Goal: Information Seeking & Learning: Learn about a topic

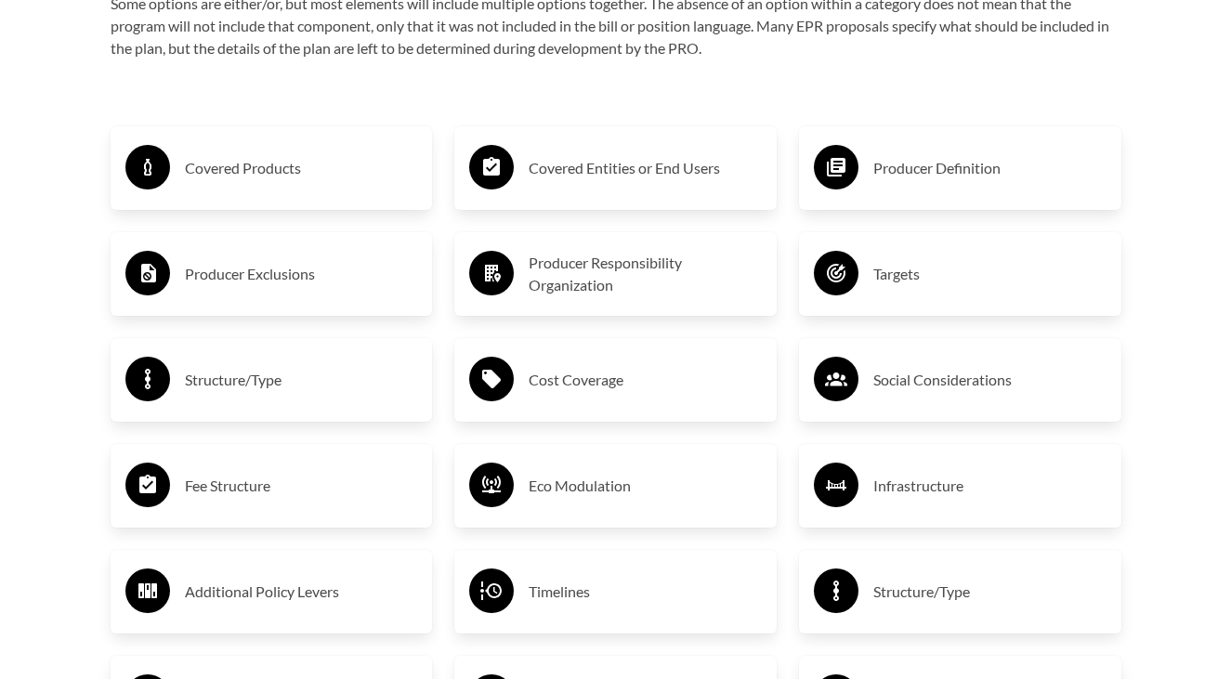
scroll to position [3066, 0]
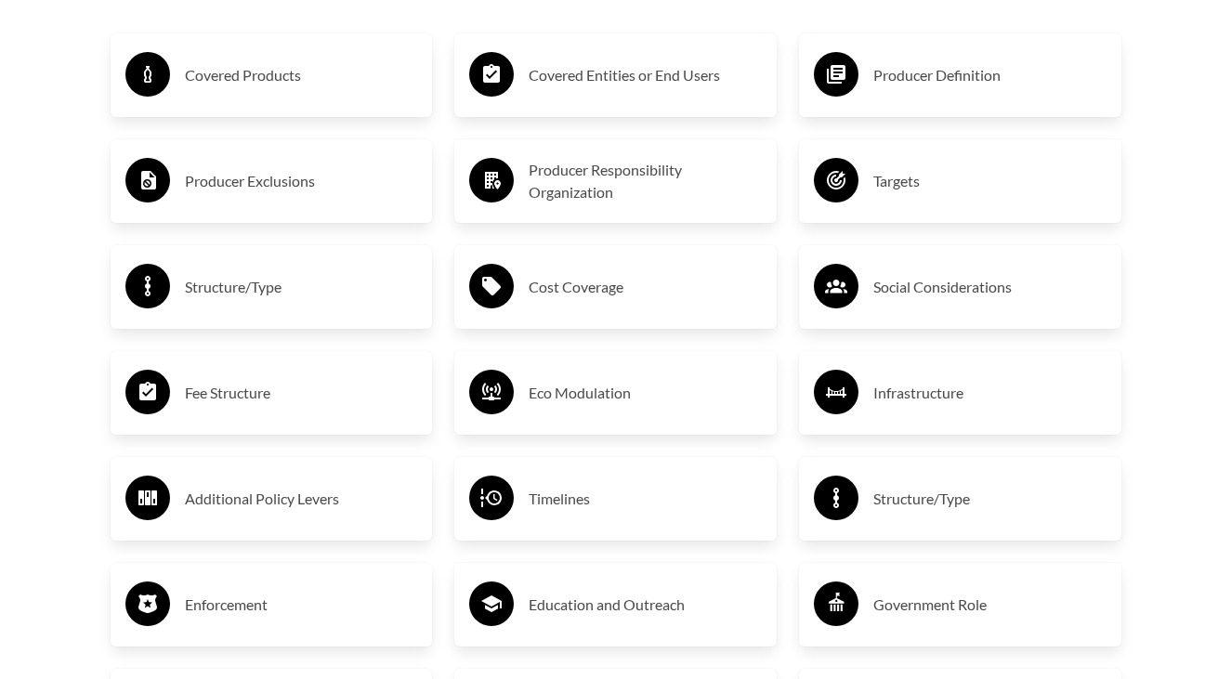
click at [579, 174] on h3 "Producer Responsibility Organization" at bounding box center [645, 181] width 233 height 45
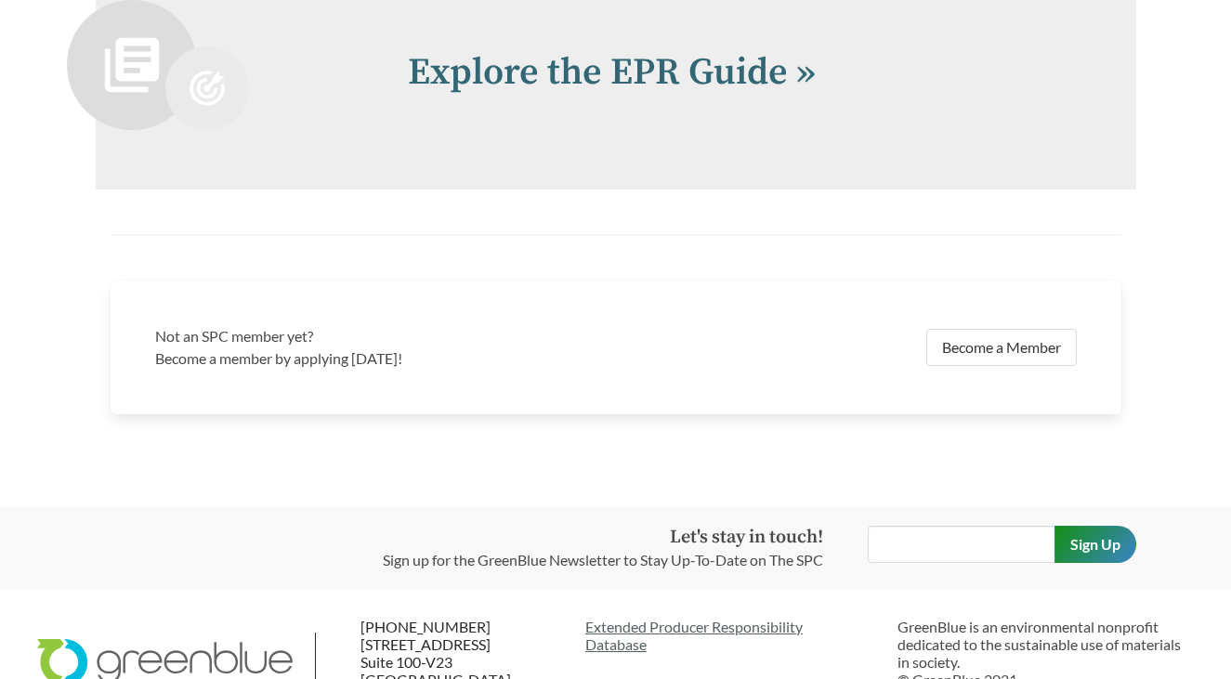
scroll to position [4134, 0]
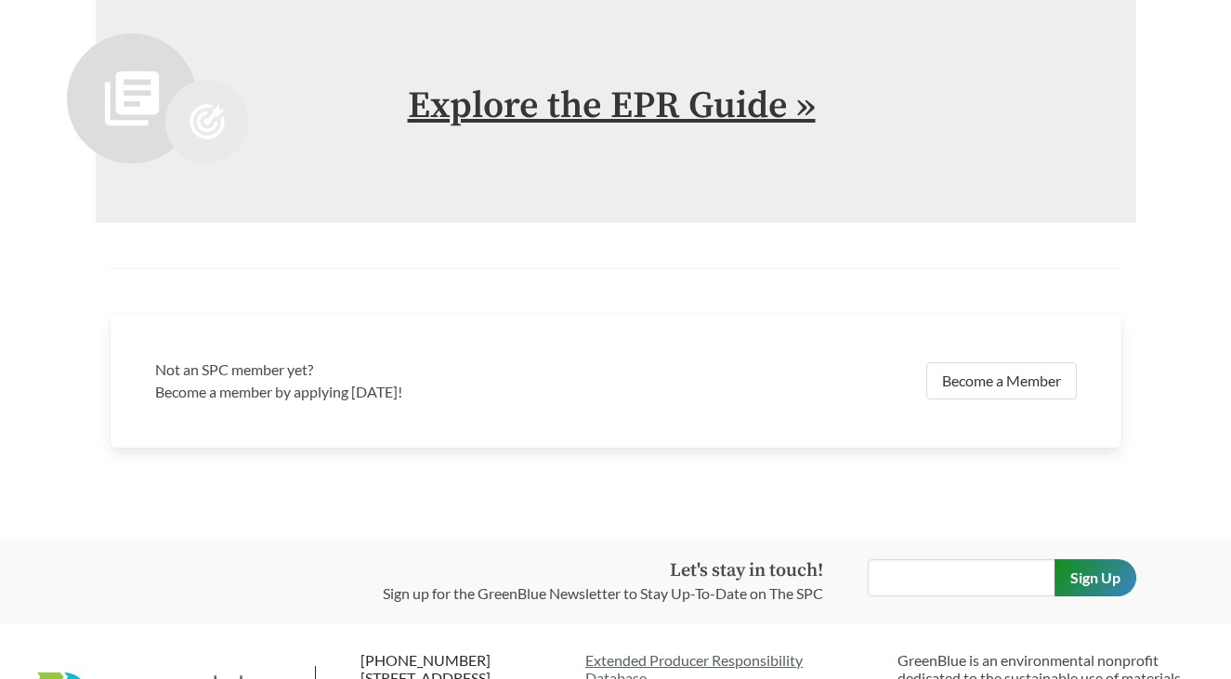
click at [736, 98] on link "Explore the EPR Guide »" at bounding box center [612, 106] width 408 height 46
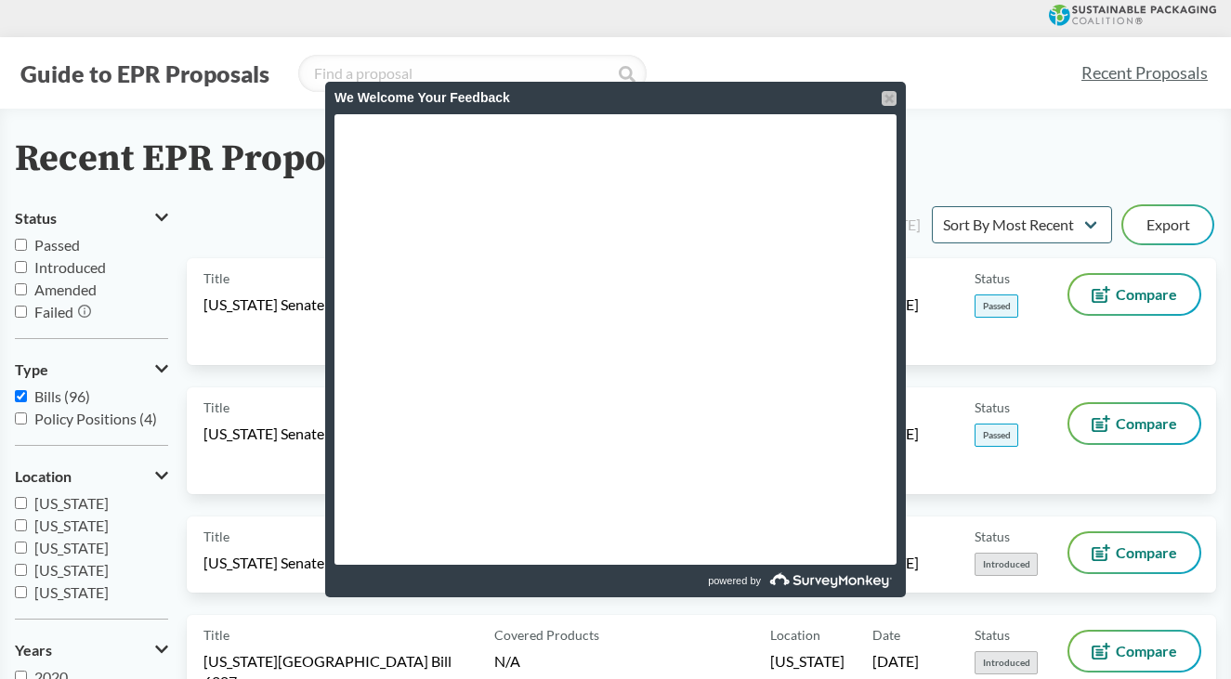
click at [887, 100] on div at bounding box center [889, 98] width 15 height 15
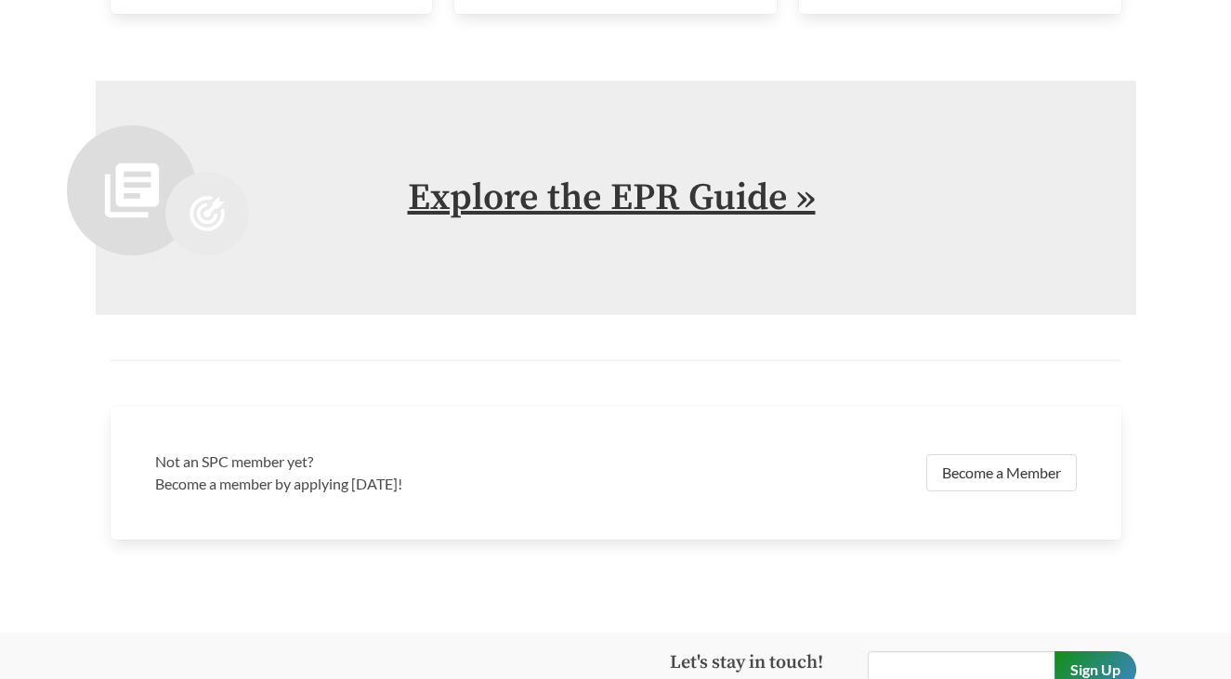
scroll to position [3804, 0]
click at [545, 195] on link "Explore the EPR Guide »" at bounding box center [612, 199] width 408 height 46
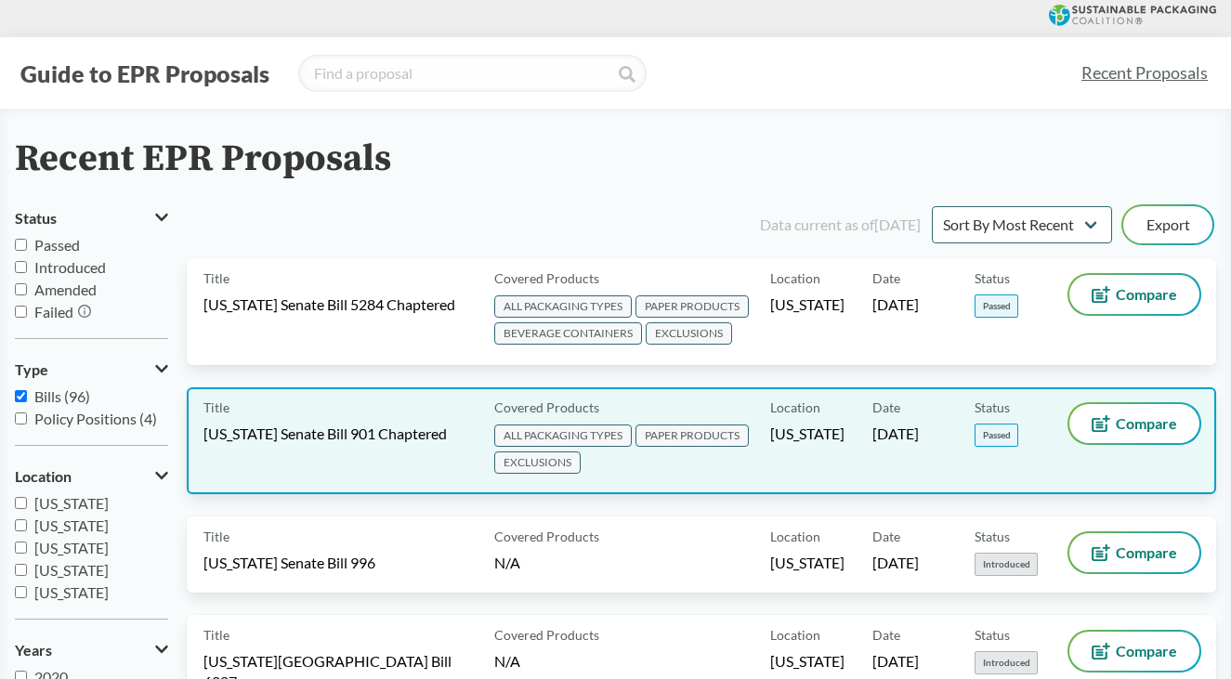
click at [325, 426] on span "[US_STATE] Senate Bill 901 Chaptered" at bounding box center [324, 434] width 243 height 20
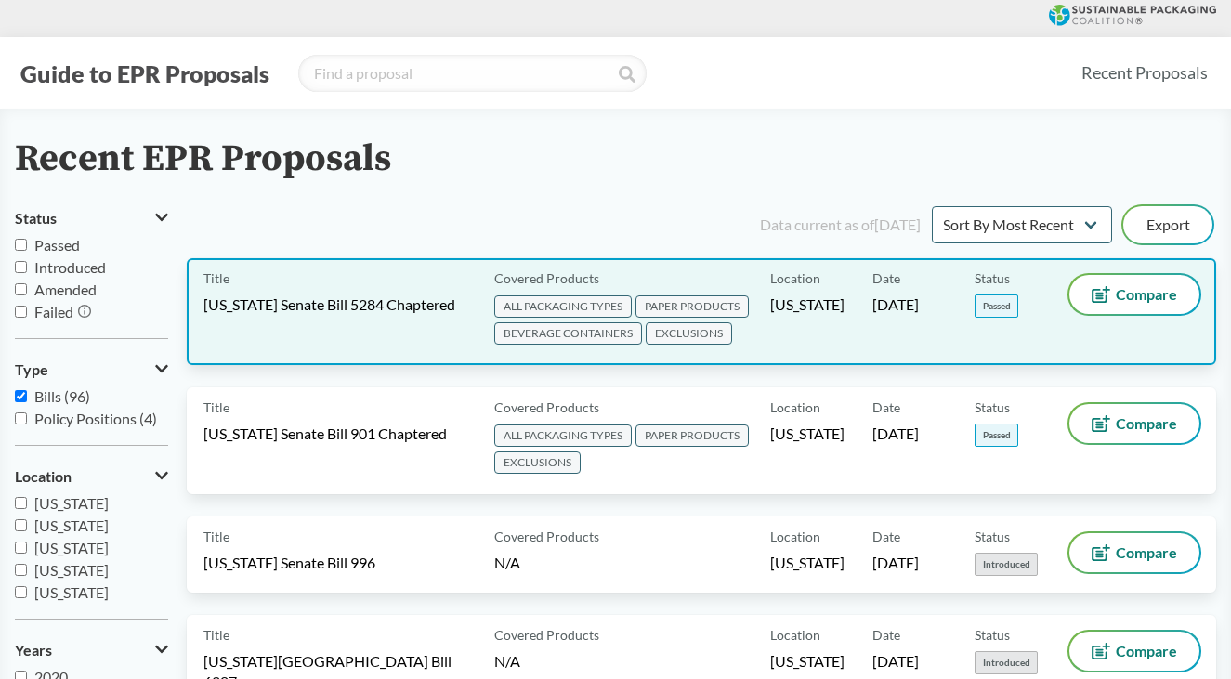
click at [440, 299] on span "[US_STATE] Senate Bill 5284 Chaptered" at bounding box center [329, 305] width 252 height 20
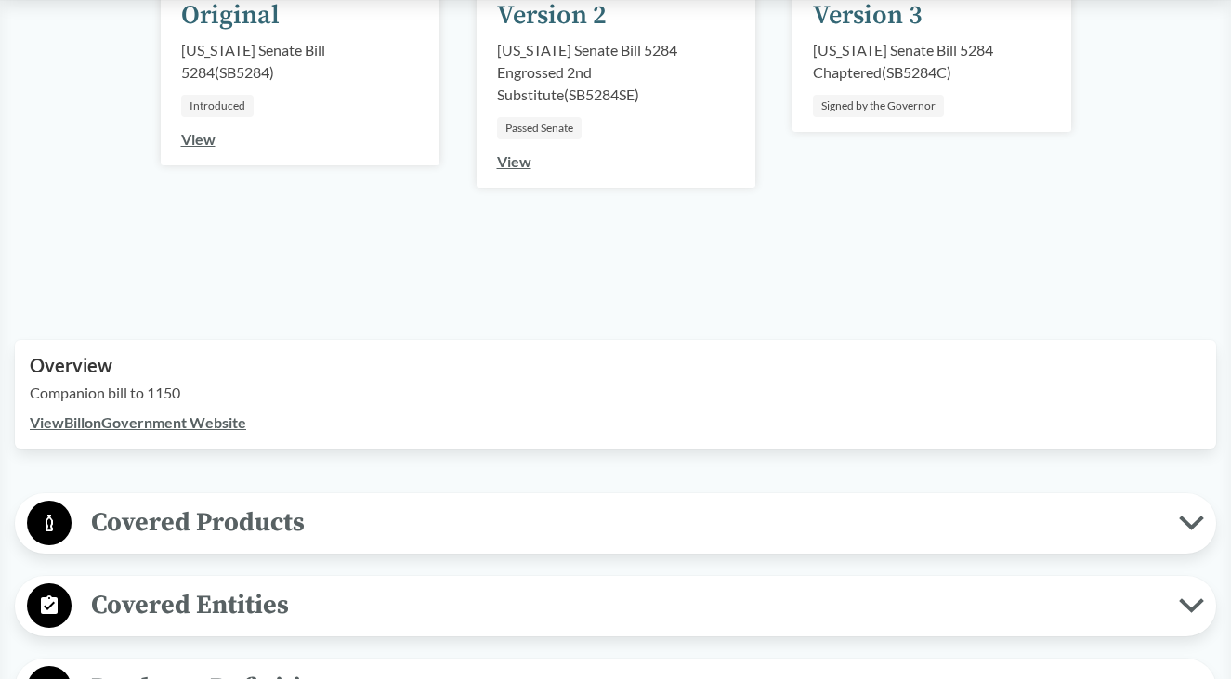
scroll to position [232, 0]
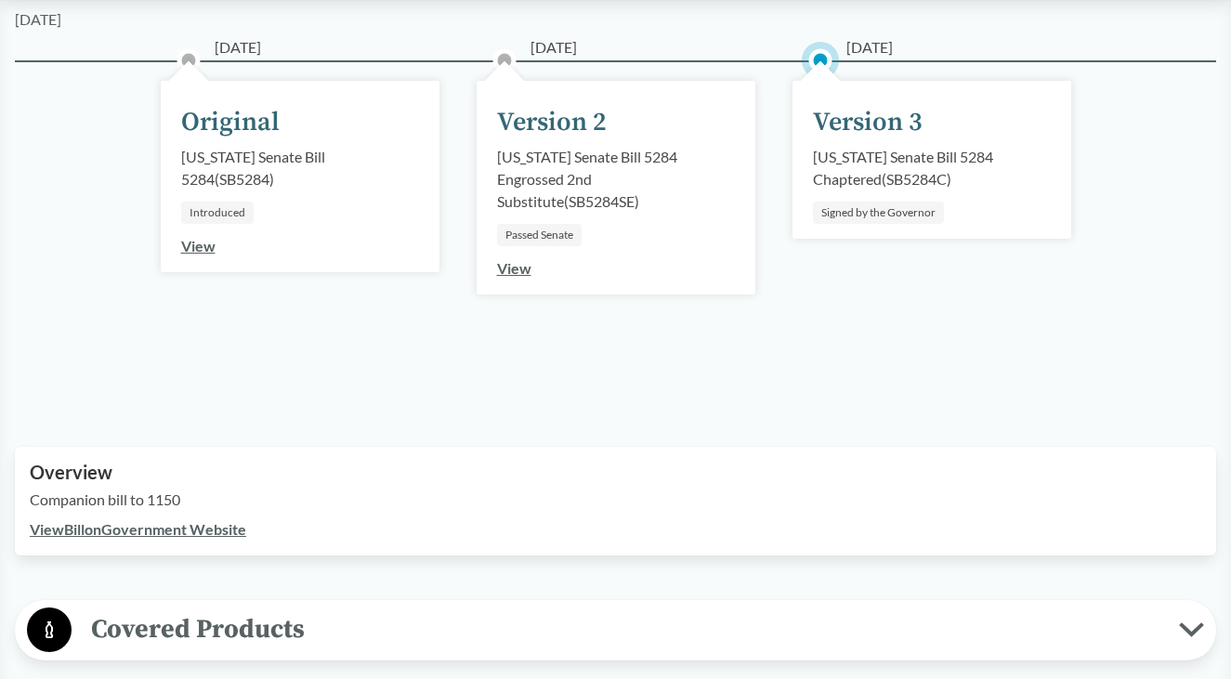
click at [872, 134] on div "Version 3" at bounding box center [868, 122] width 110 height 39
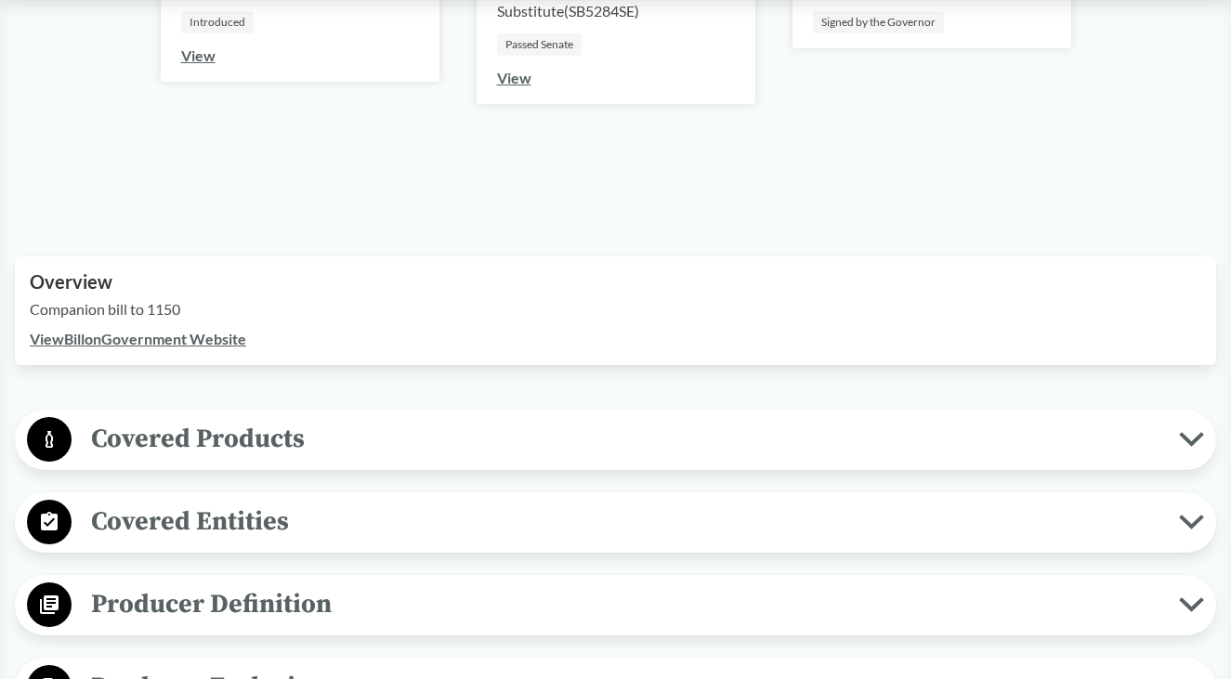
scroll to position [604, 0]
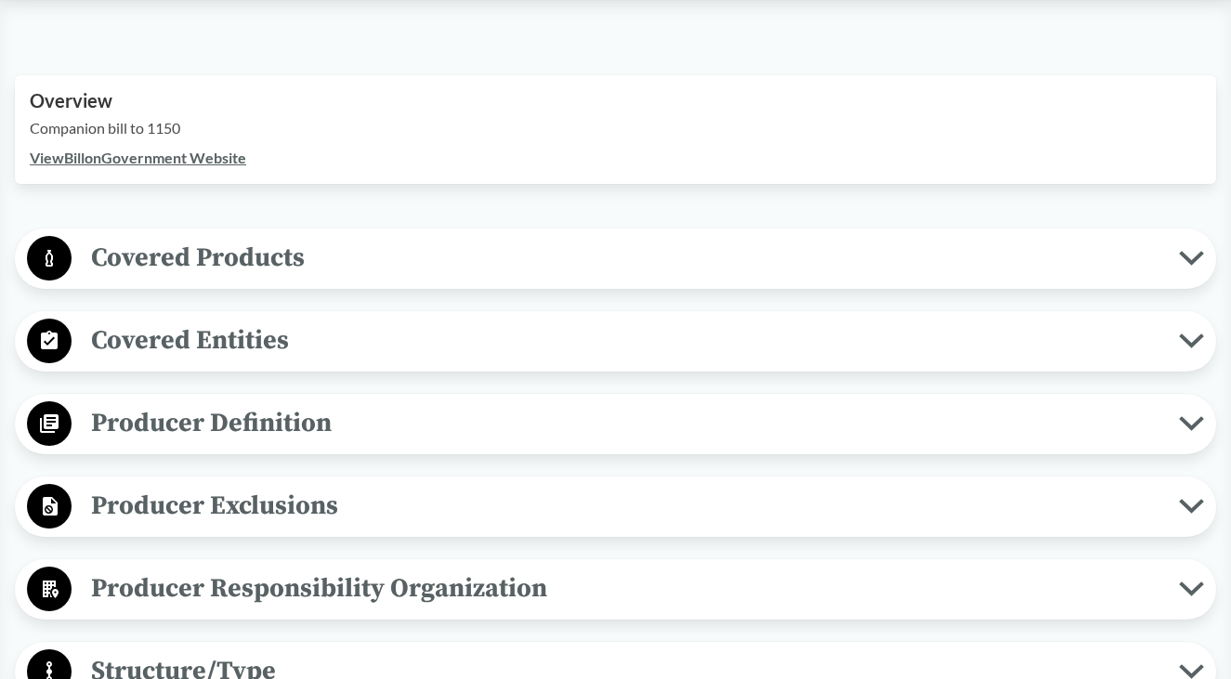
click at [753, 336] on span "Covered Entities" at bounding box center [625, 341] width 1107 height 42
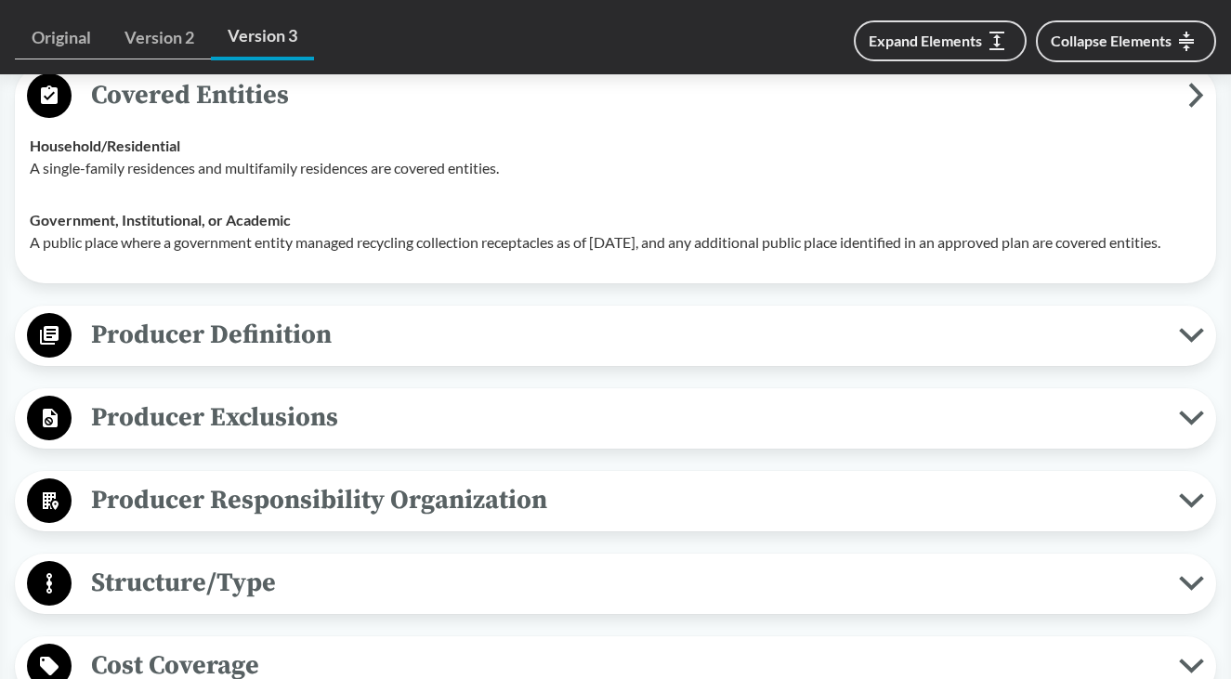
scroll to position [883, 0]
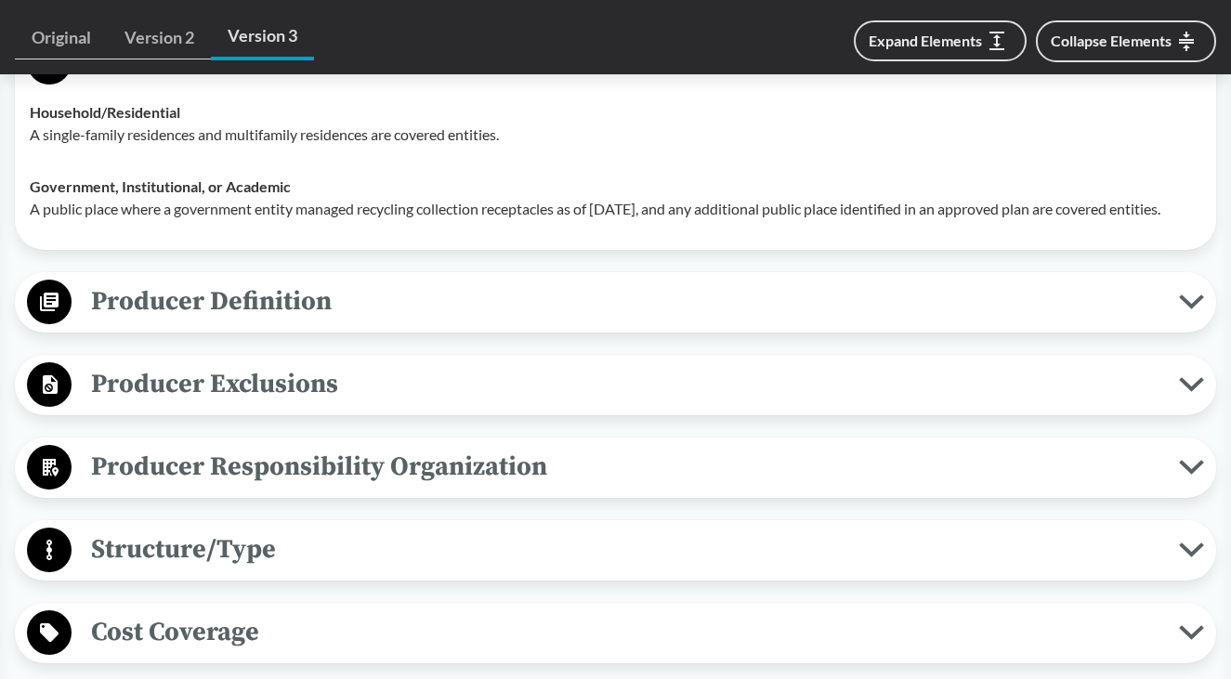
click at [745, 470] on span "Producer Responsibility Organization" at bounding box center [625, 467] width 1107 height 42
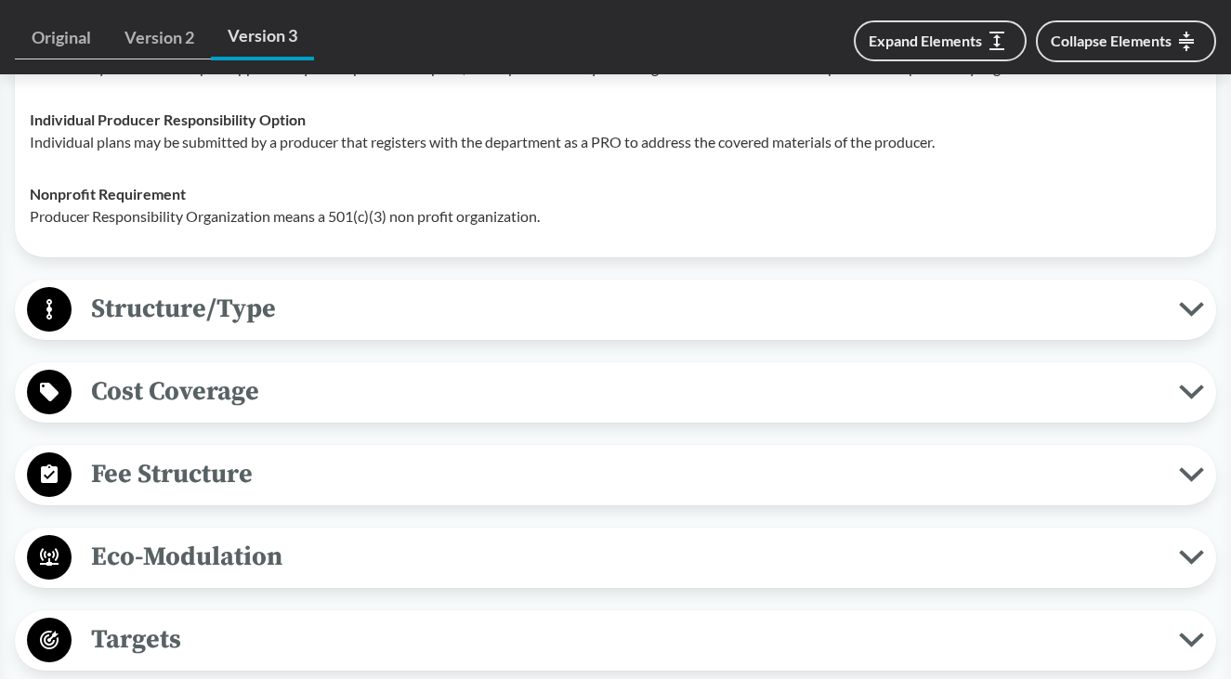
scroll to position [1440, 0]
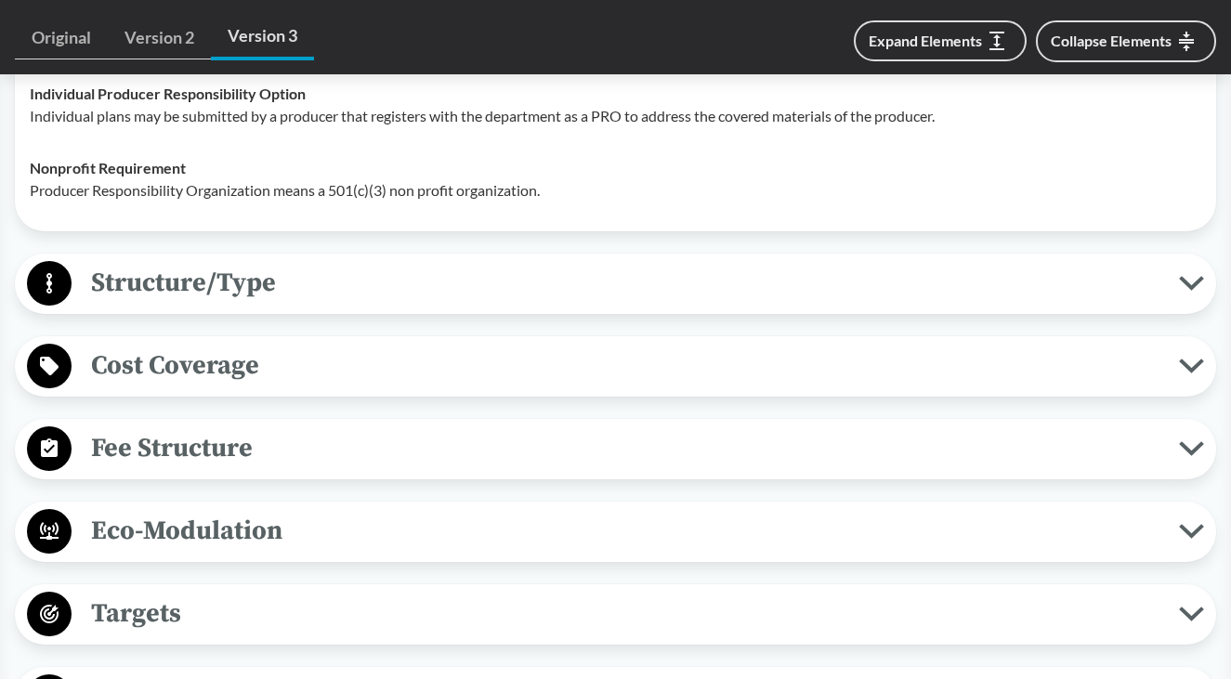
click at [546, 386] on span "Cost Coverage" at bounding box center [625, 366] width 1107 height 42
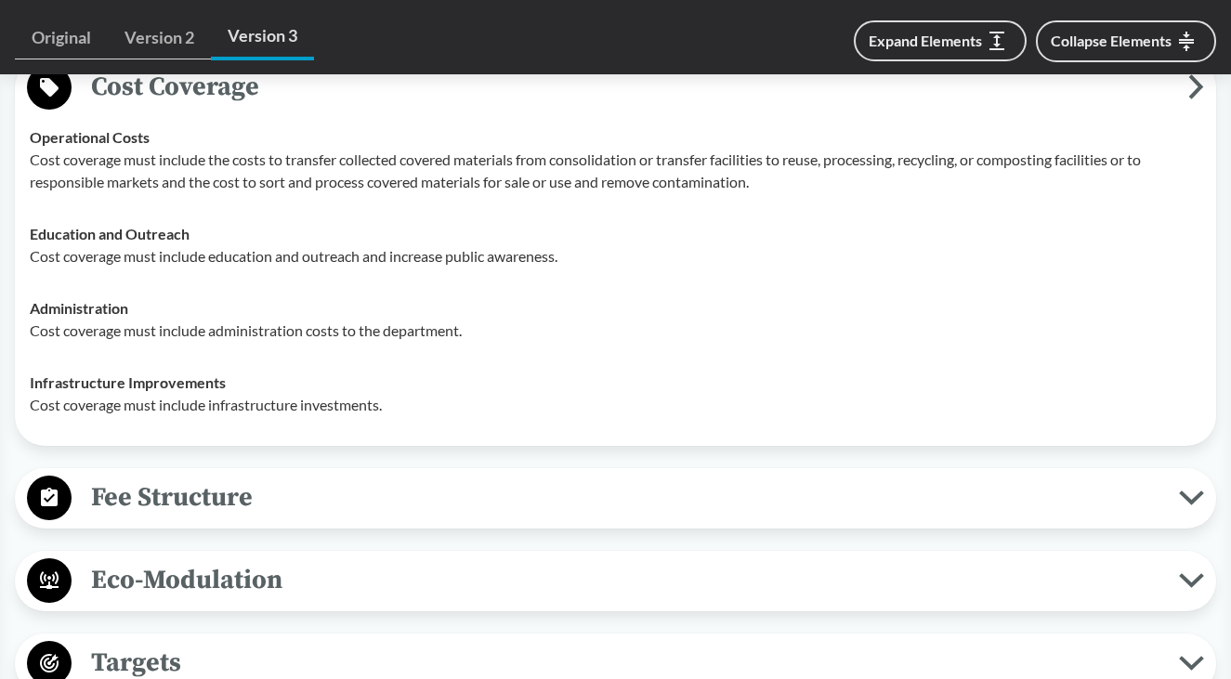
scroll to position [1812, 0]
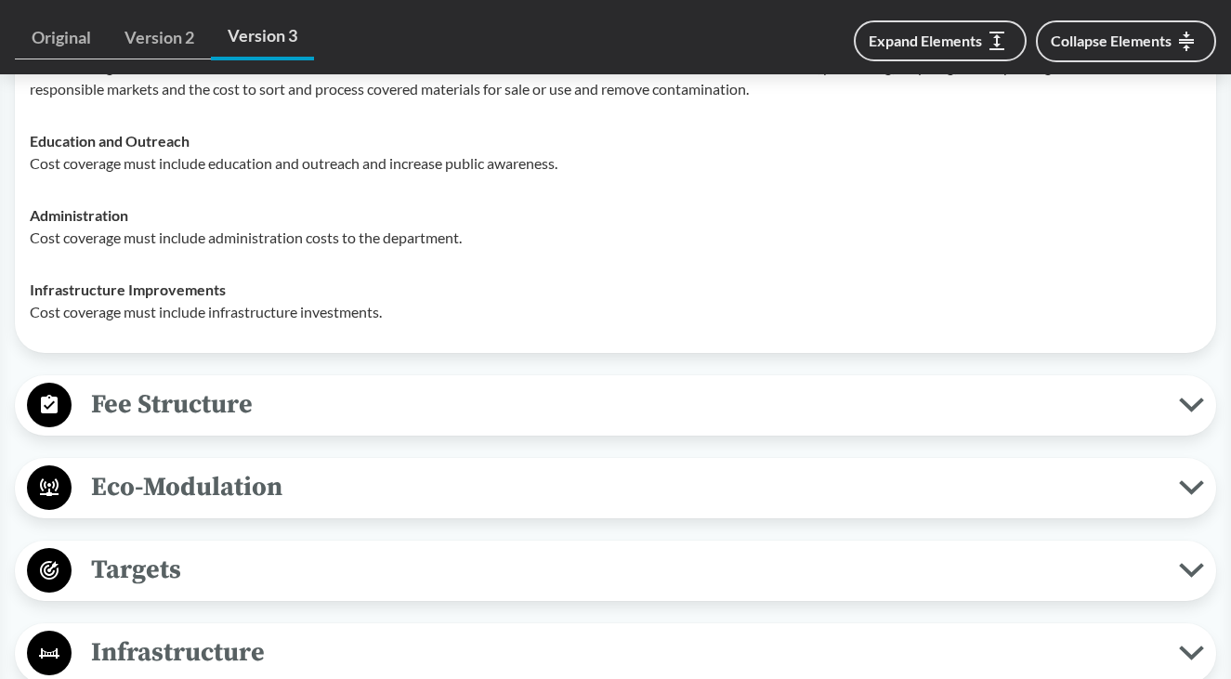
click at [638, 411] on span "Fee Structure" at bounding box center [625, 405] width 1107 height 42
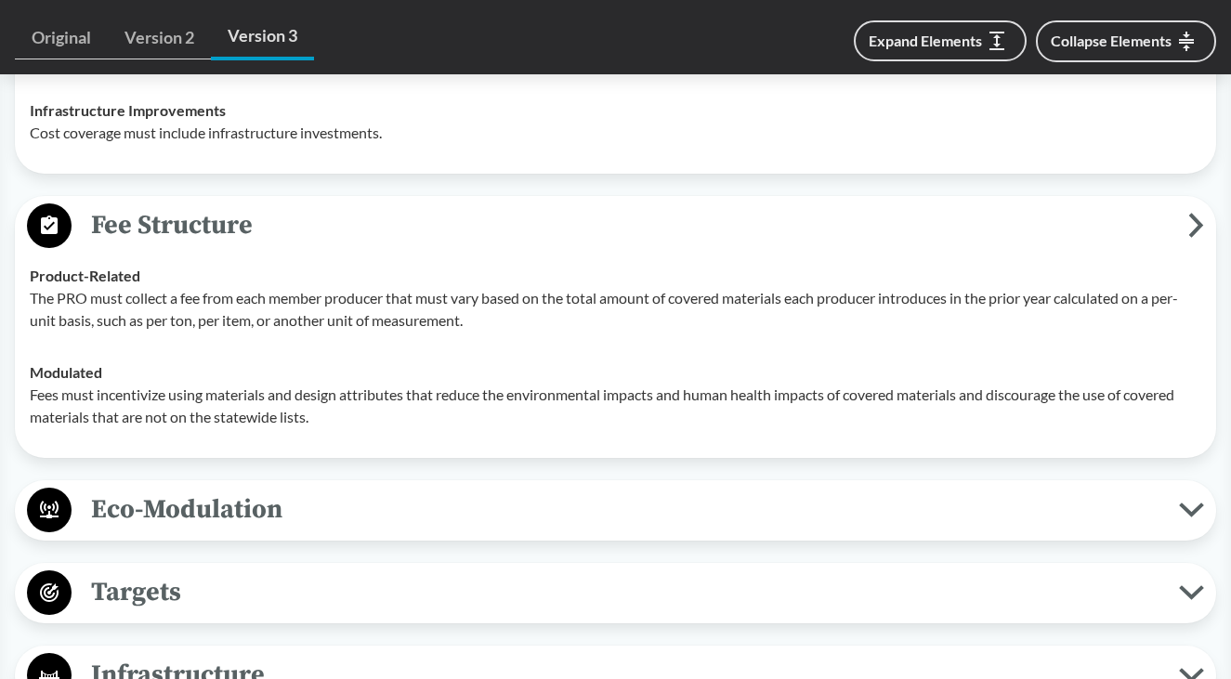
scroll to position [1997, 0]
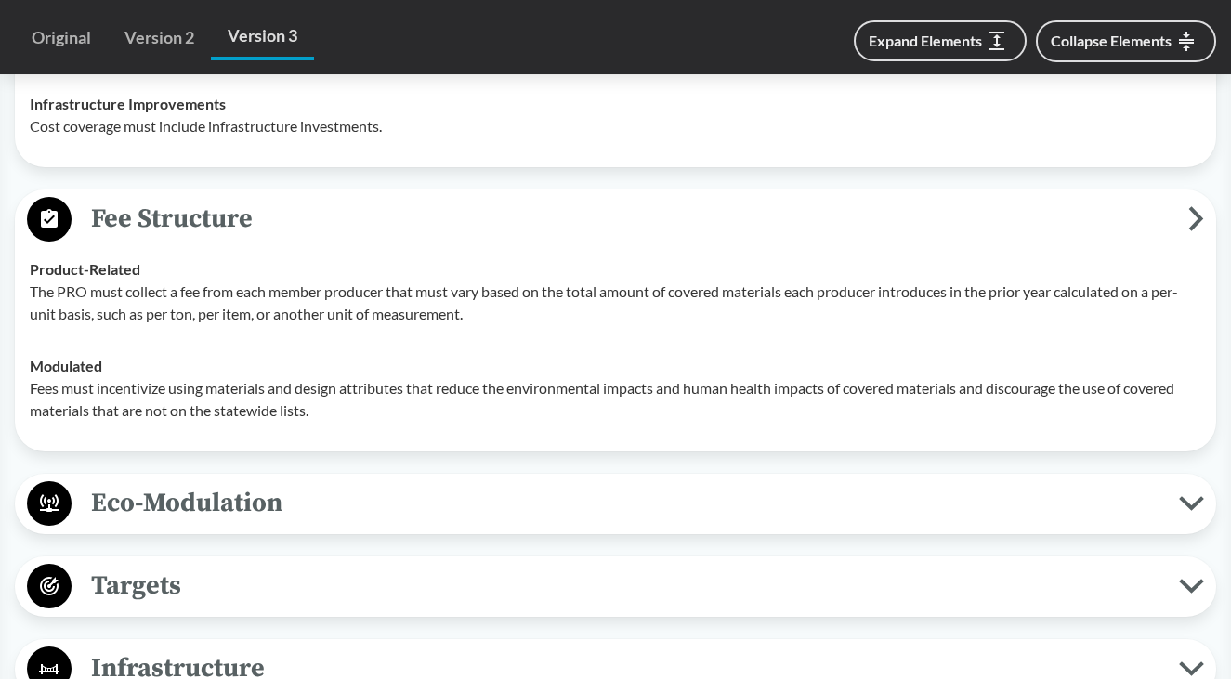
click at [1192, 229] on icon at bounding box center [1196, 219] width 9 height 20
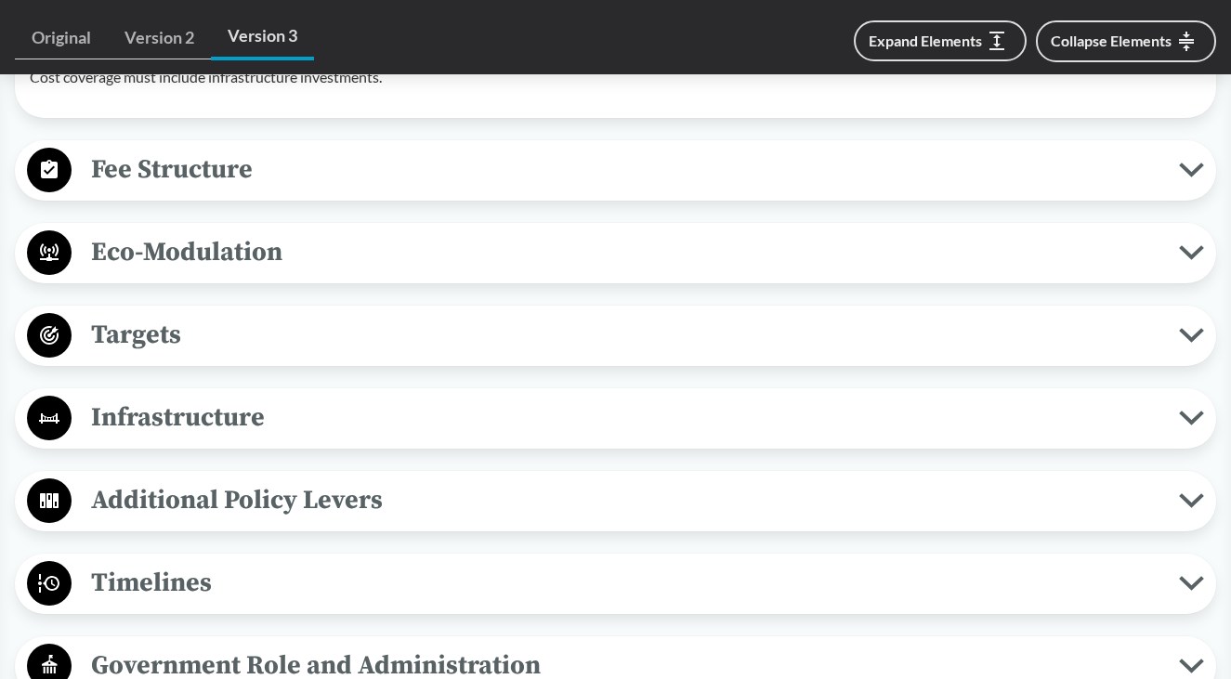
scroll to position [2090, 0]
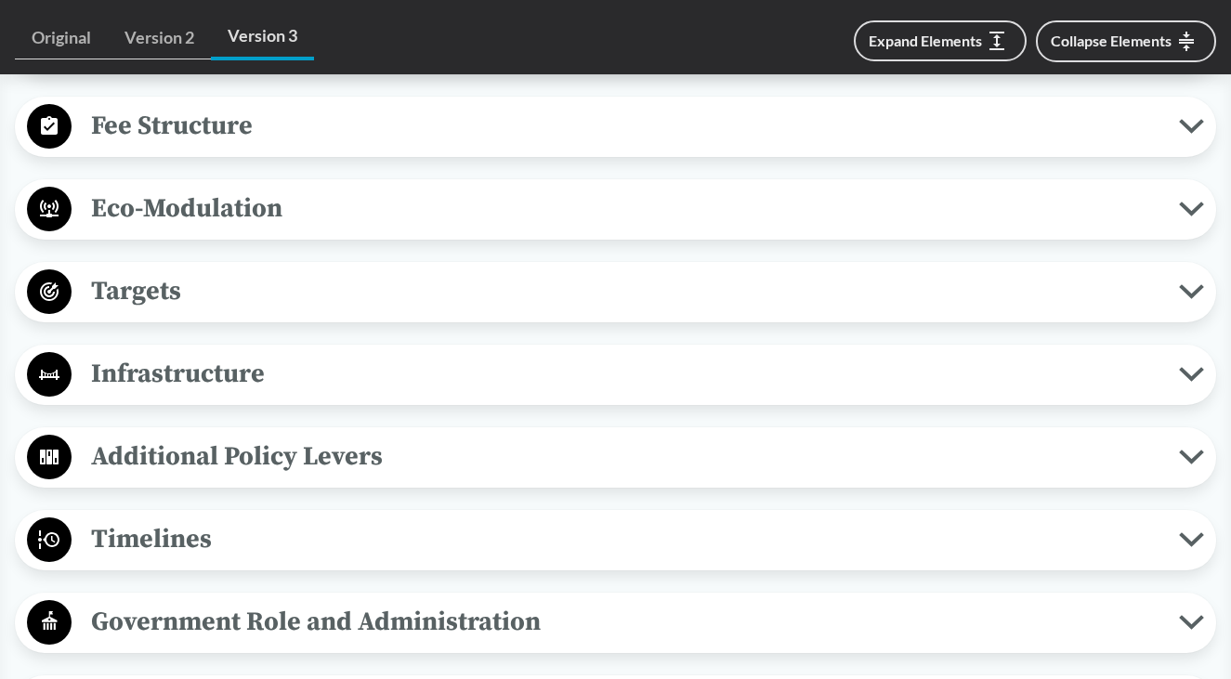
click at [801, 312] on span "Targets" at bounding box center [625, 291] width 1107 height 42
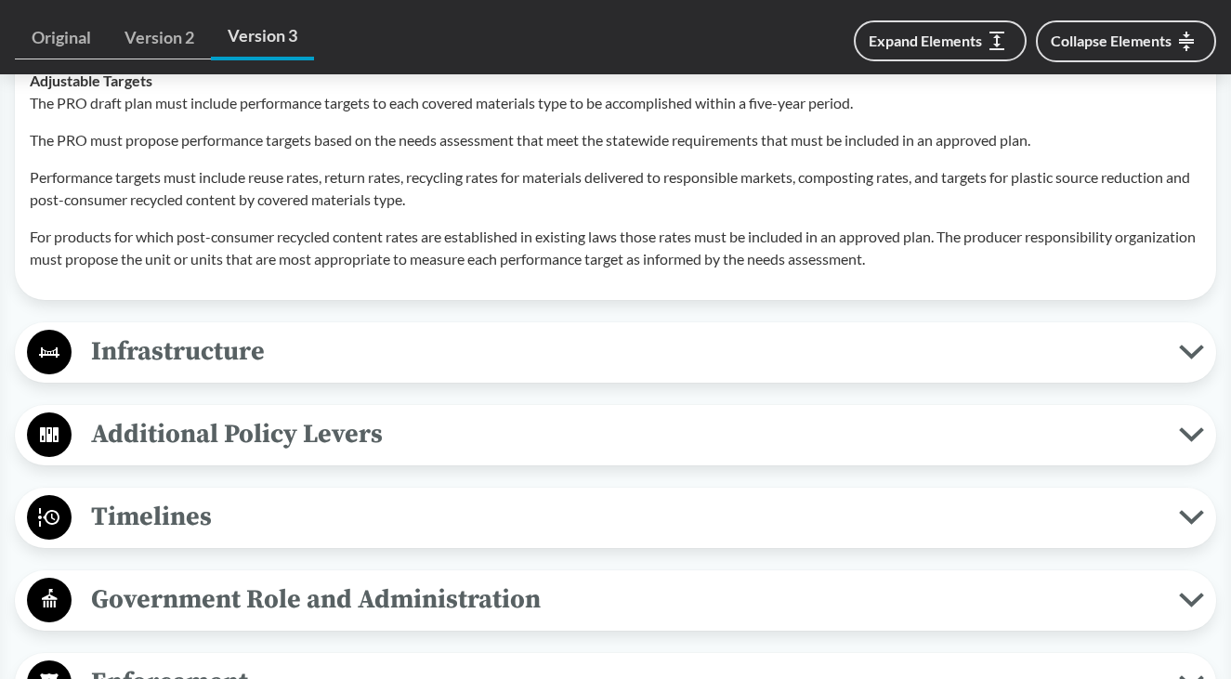
scroll to position [2648, 0]
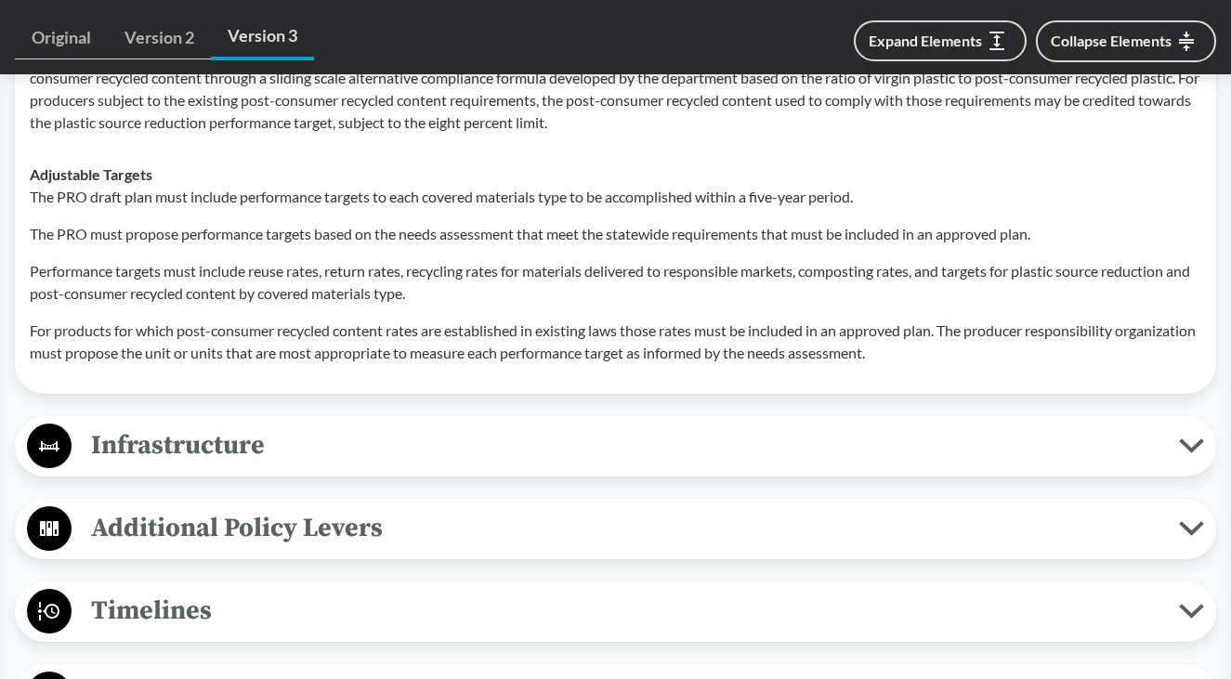
click at [778, 466] on span "Infrastructure" at bounding box center [625, 446] width 1107 height 42
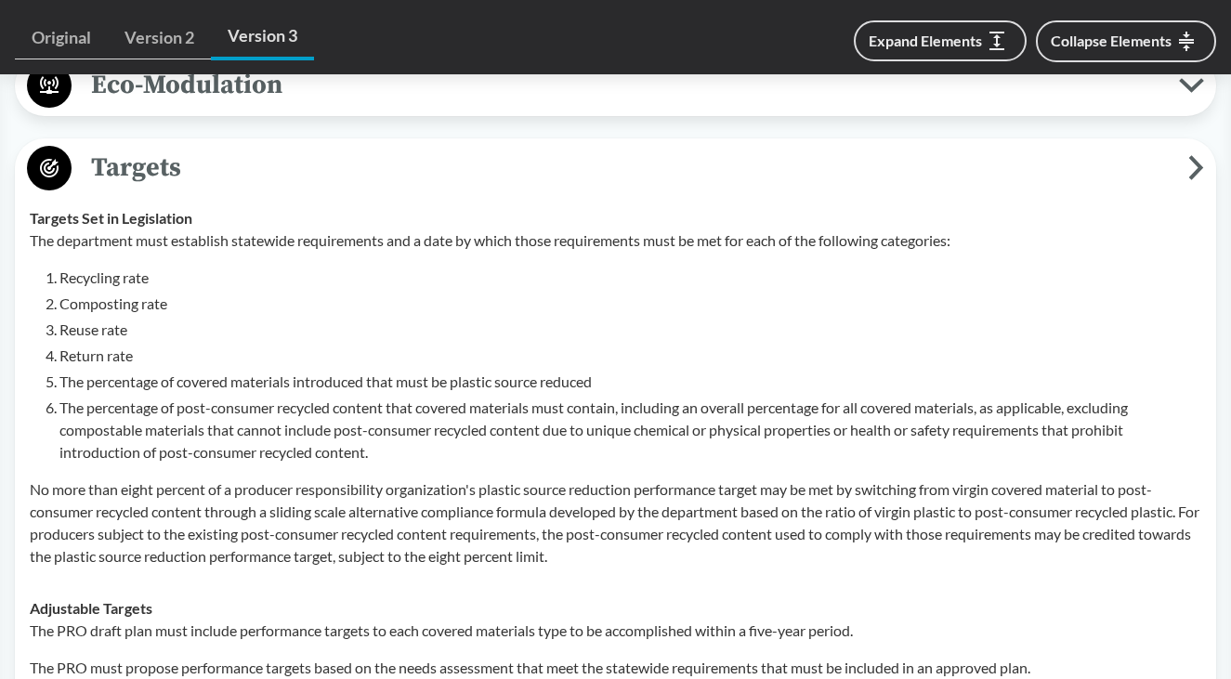
scroll to position [2090, 0]
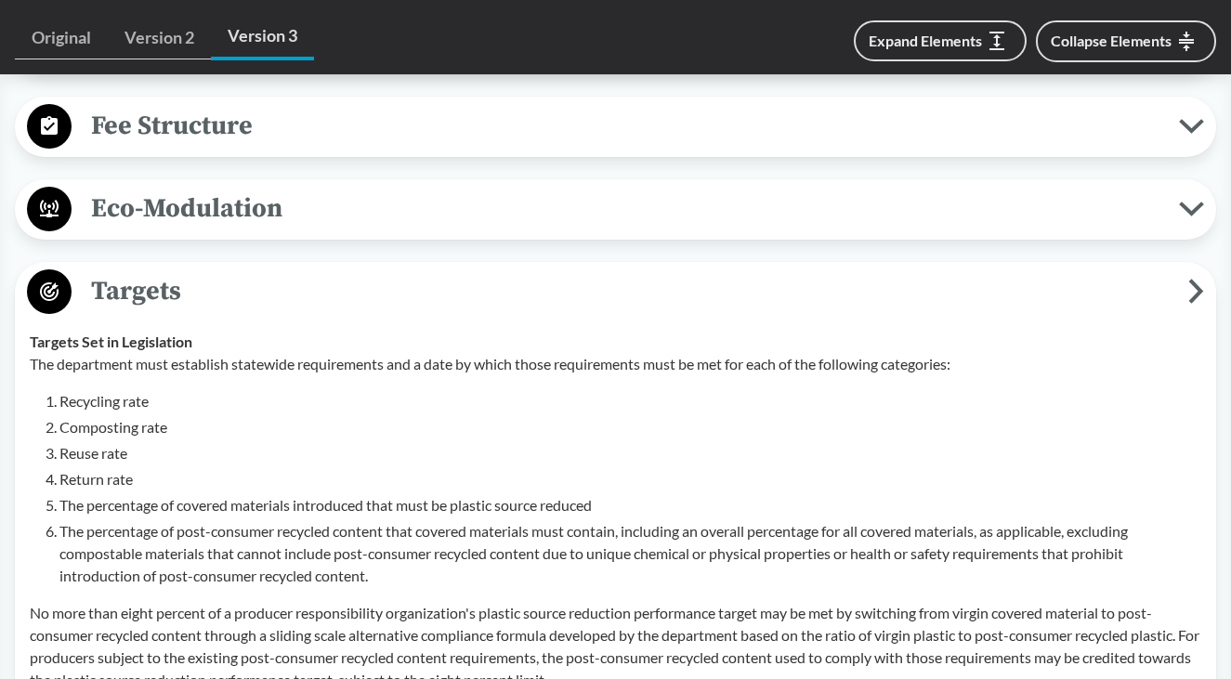
click at [1193, 304] on icon at bounding box center [1196, 291] width 16 height 25
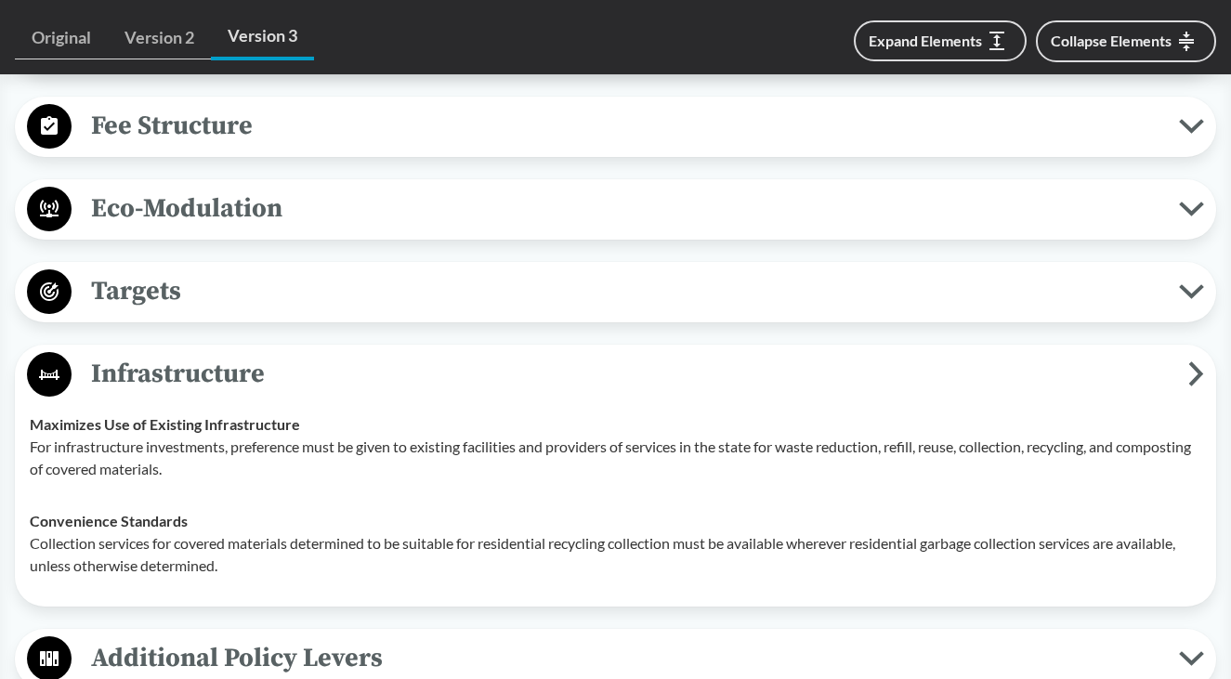
scroll to position [2183, 0]
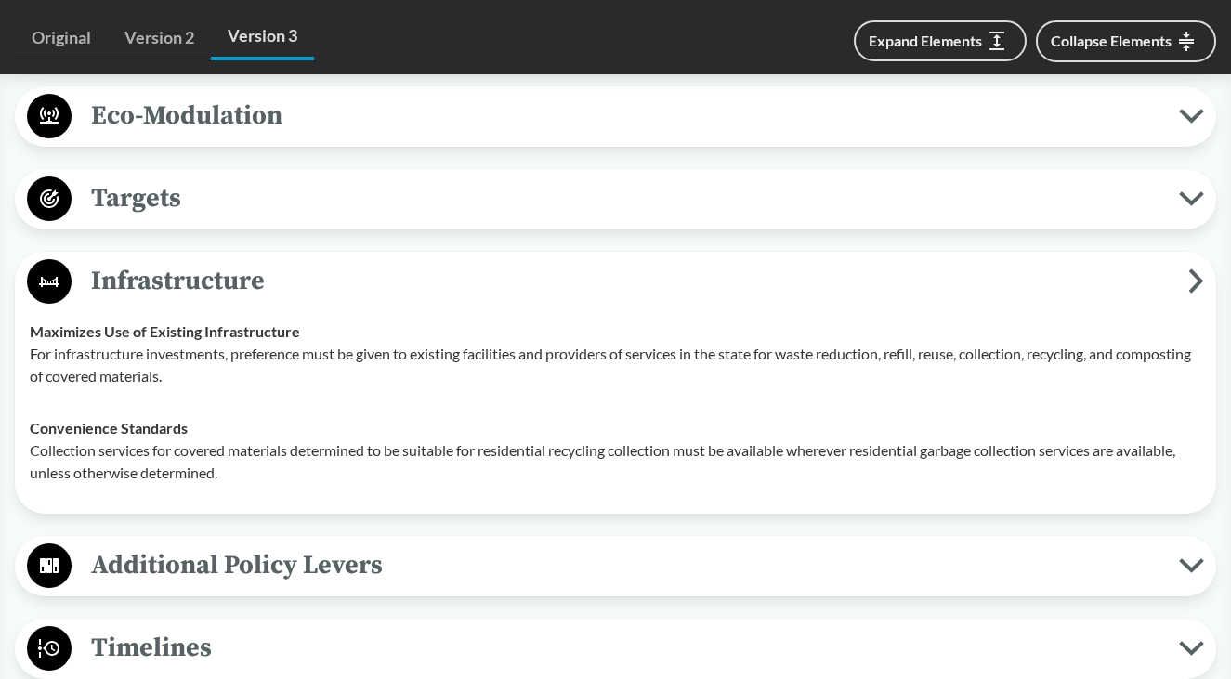
click at [1186, 302] on span "Infrastructure" at bounding box center [630, 281] width 1117 height 42
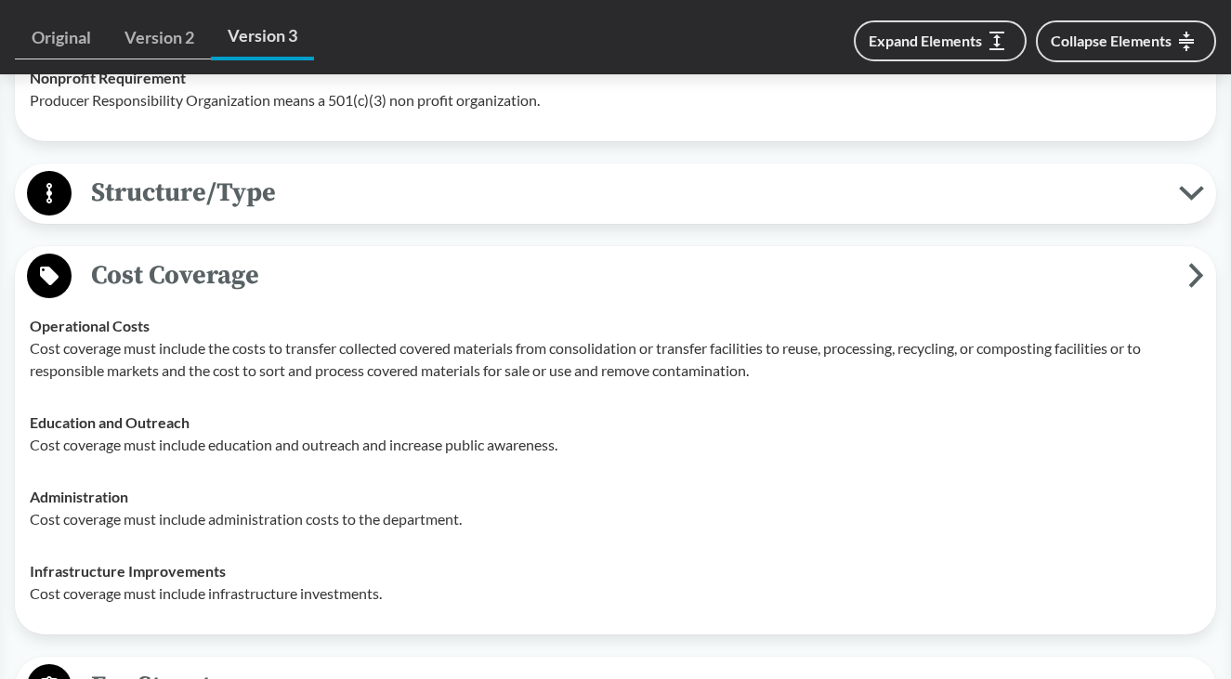
scroll to position [1347, 0]
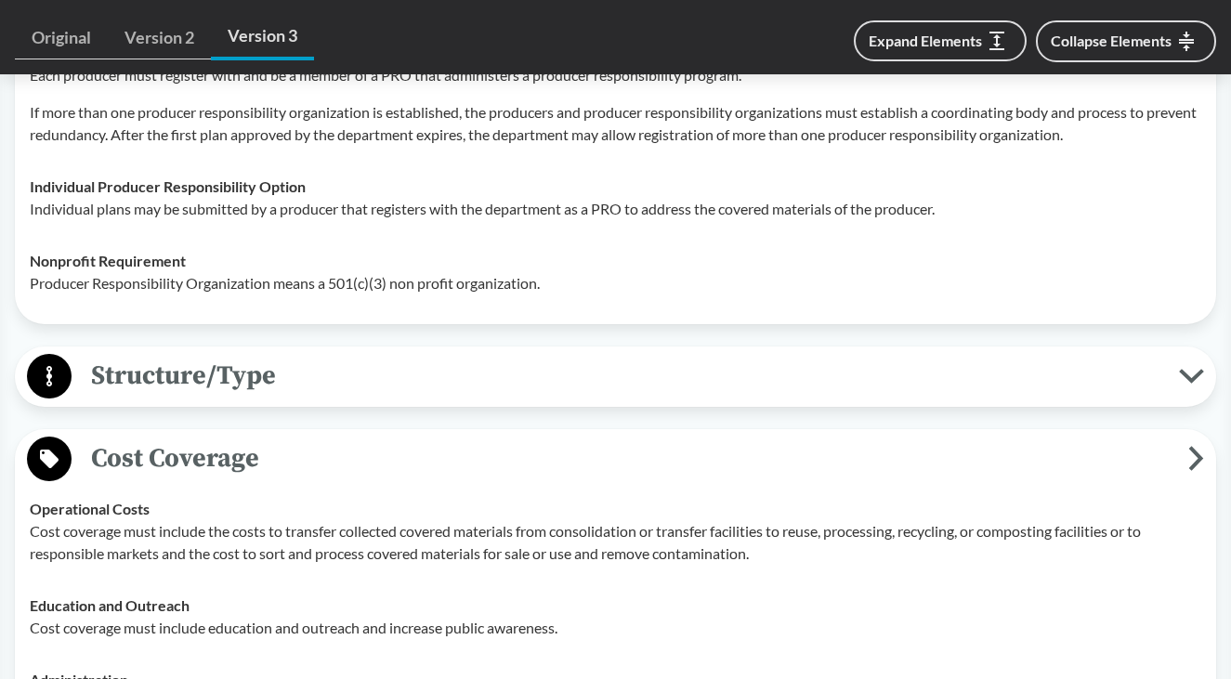
click at [1193, 471] on icon at bounding box center [1196, 458] width 16 height 25
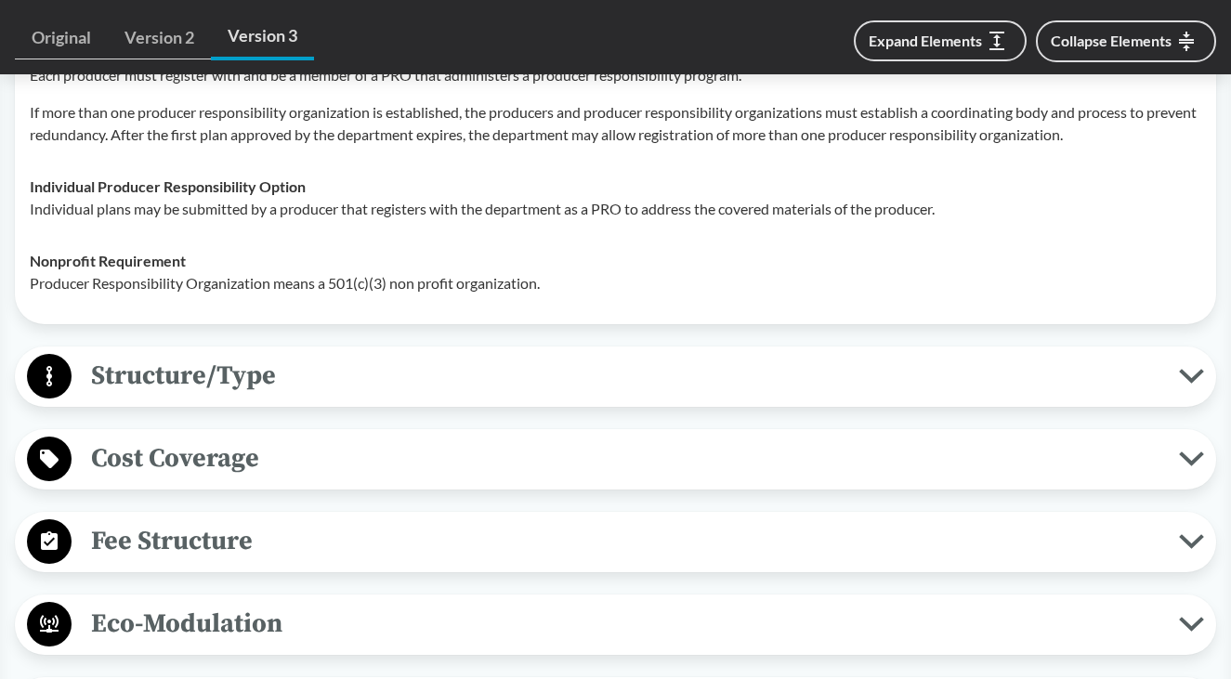
click at [1202, 384] on icon at bounding box center [1191, 376] width 25 height 15
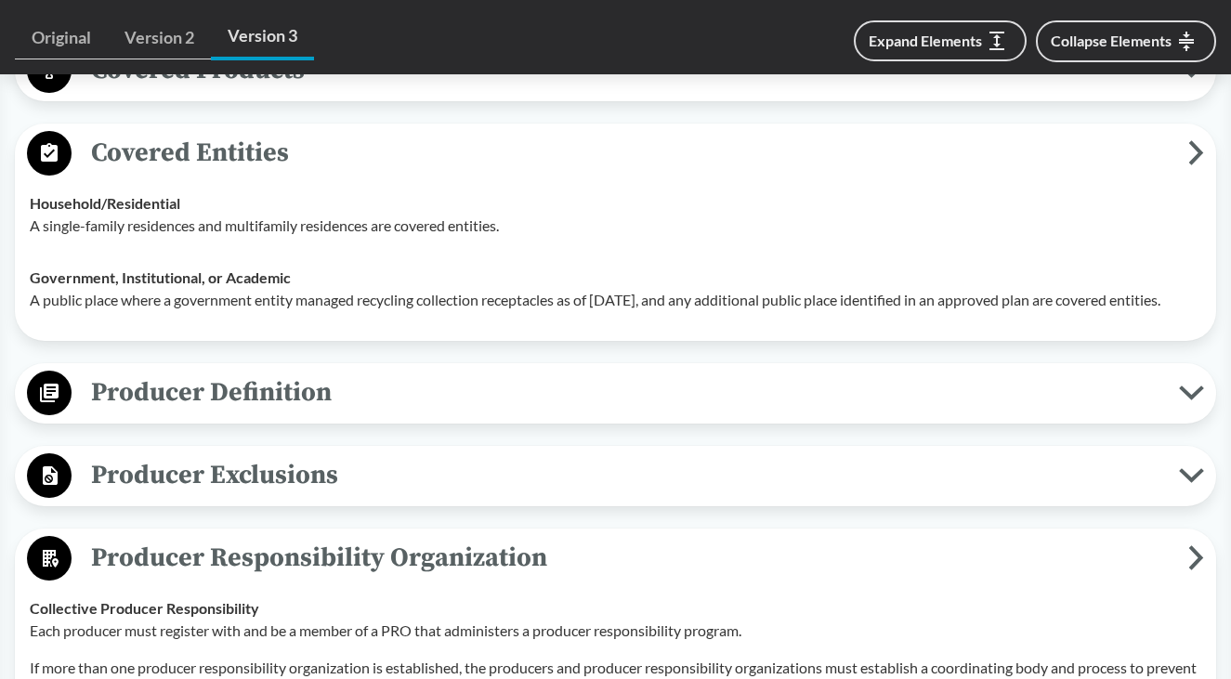
scroll to position [790, 0]
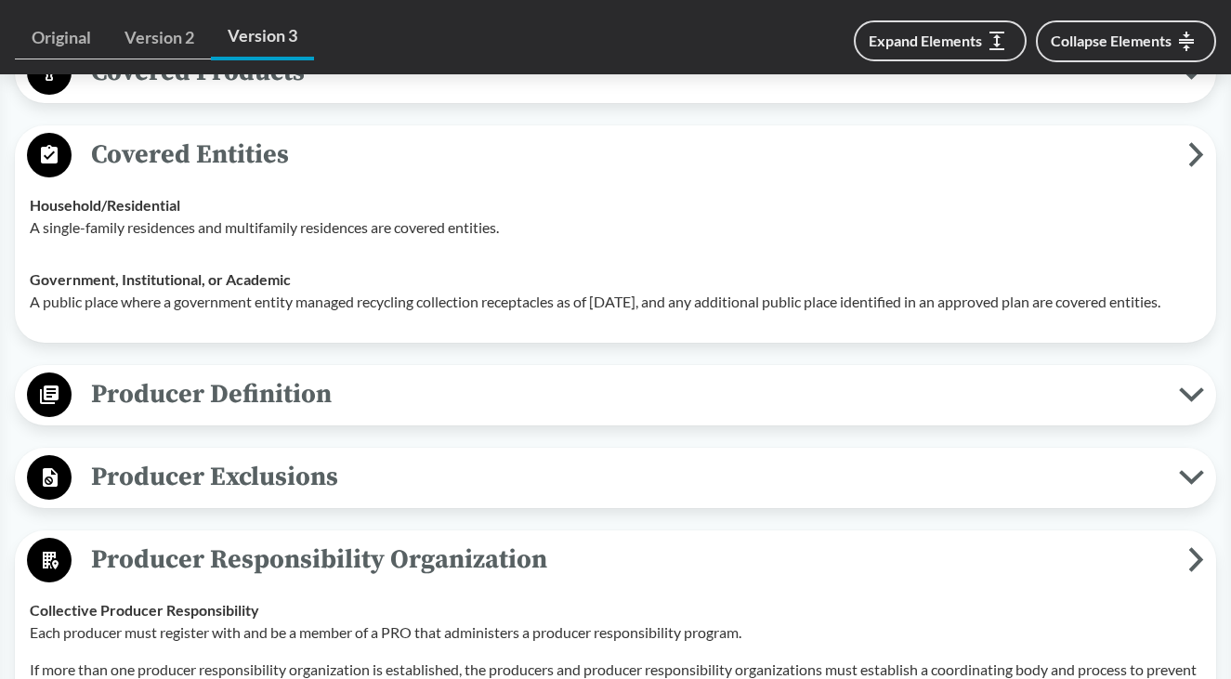
click at [1186, 399] on icon at bounding box center [1192, 394] width 20 height 9
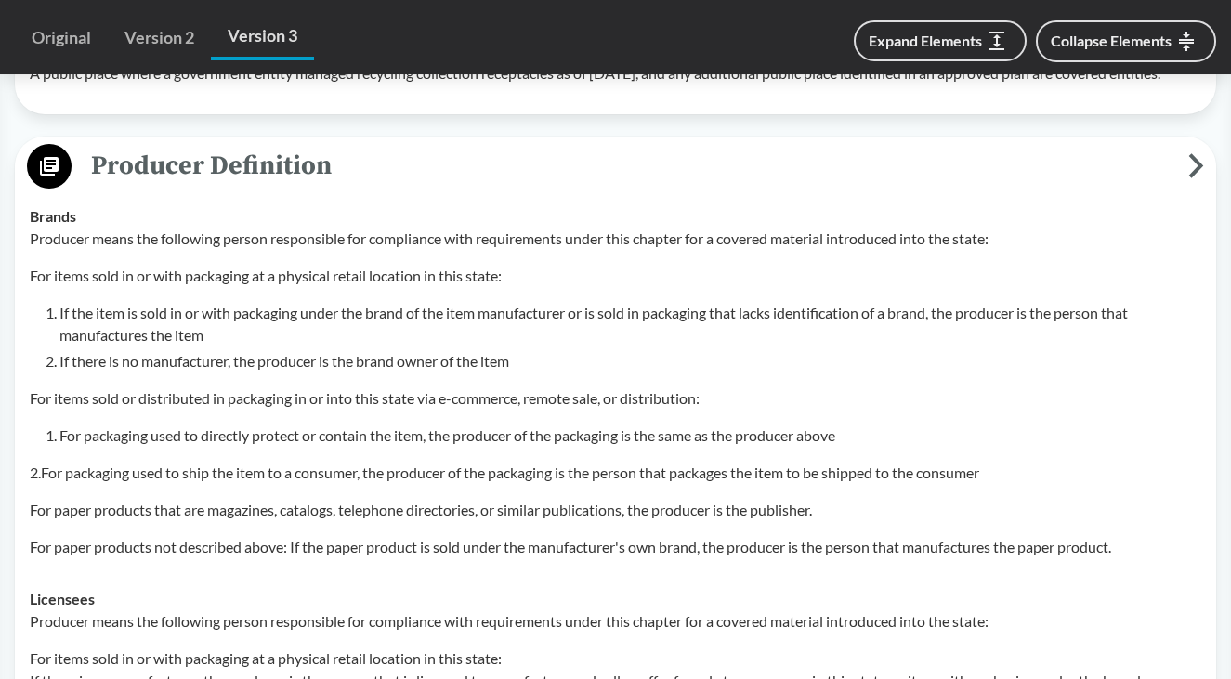
scroll to position [976, 0]
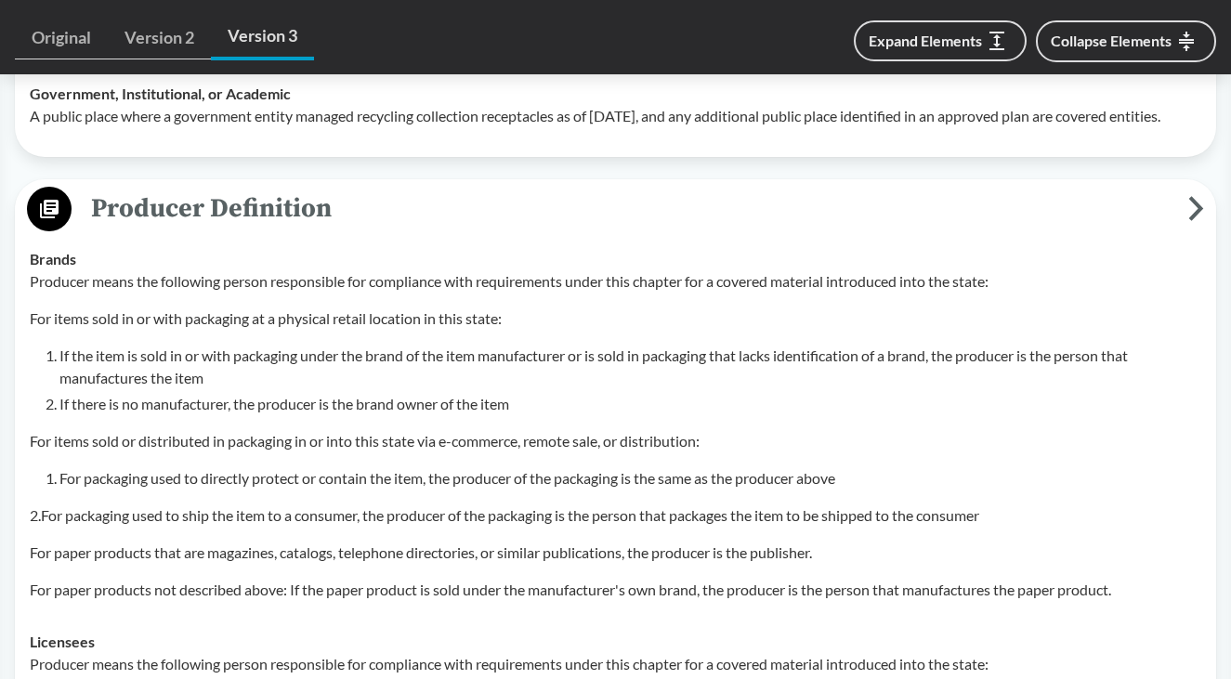
click at [1188, 221] on icon at bounding box center [1196, 208] width 16 height 25
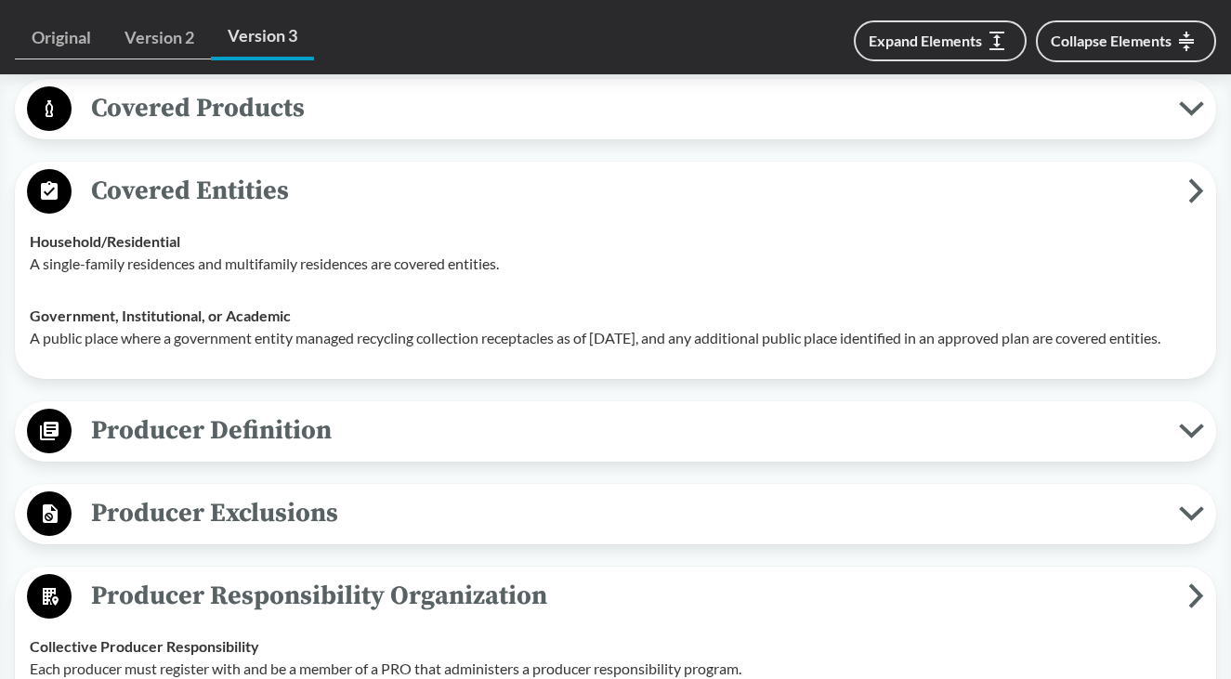
scroll to position [604, 0]
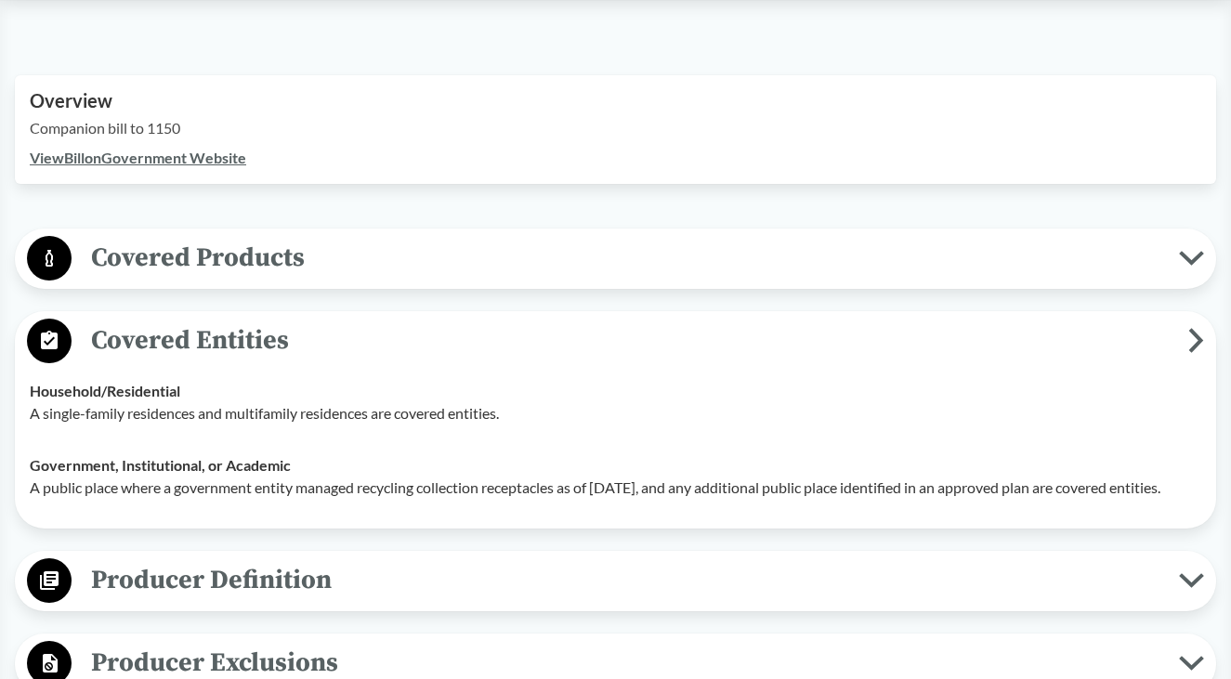
click at [1193, 336] on icon at bounding box center [1196, 340] width 16 height 25
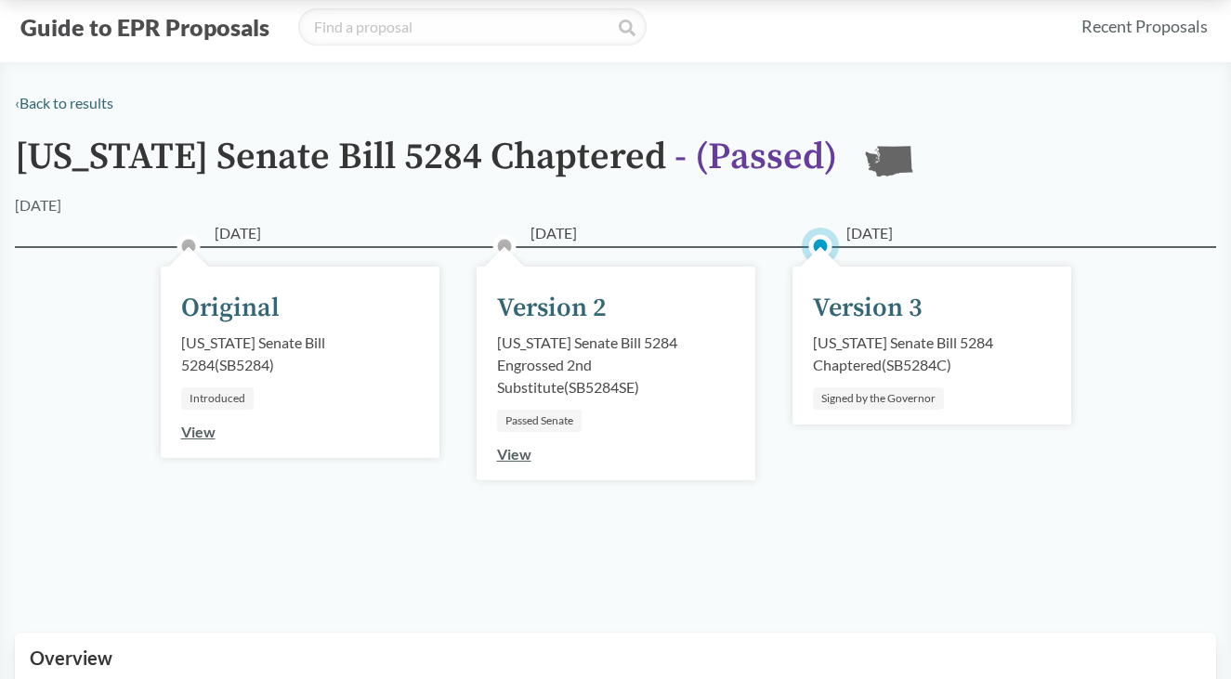
scroll to position [0, 0]
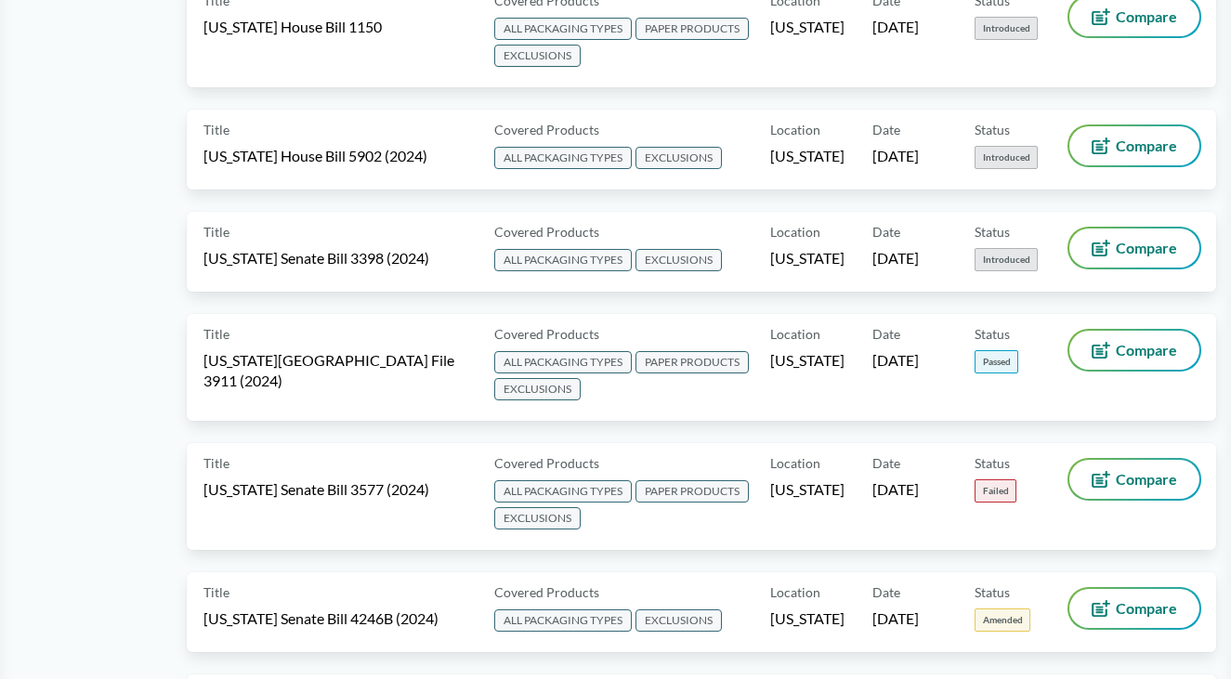
scroll to position [2973, 0]
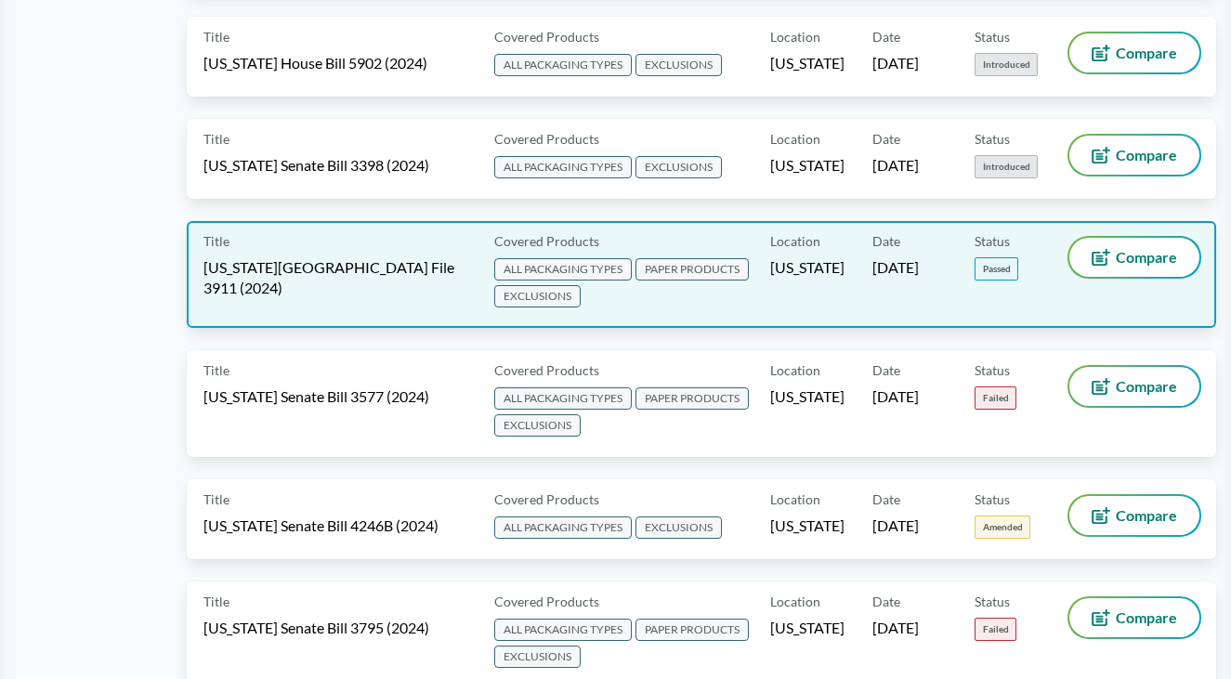
click at [350, 257] on span "[US_STATE][GEOGRAPHIC_DATA] File 3911 (2024)" at bounding box center [337, 277] width 268 height 41
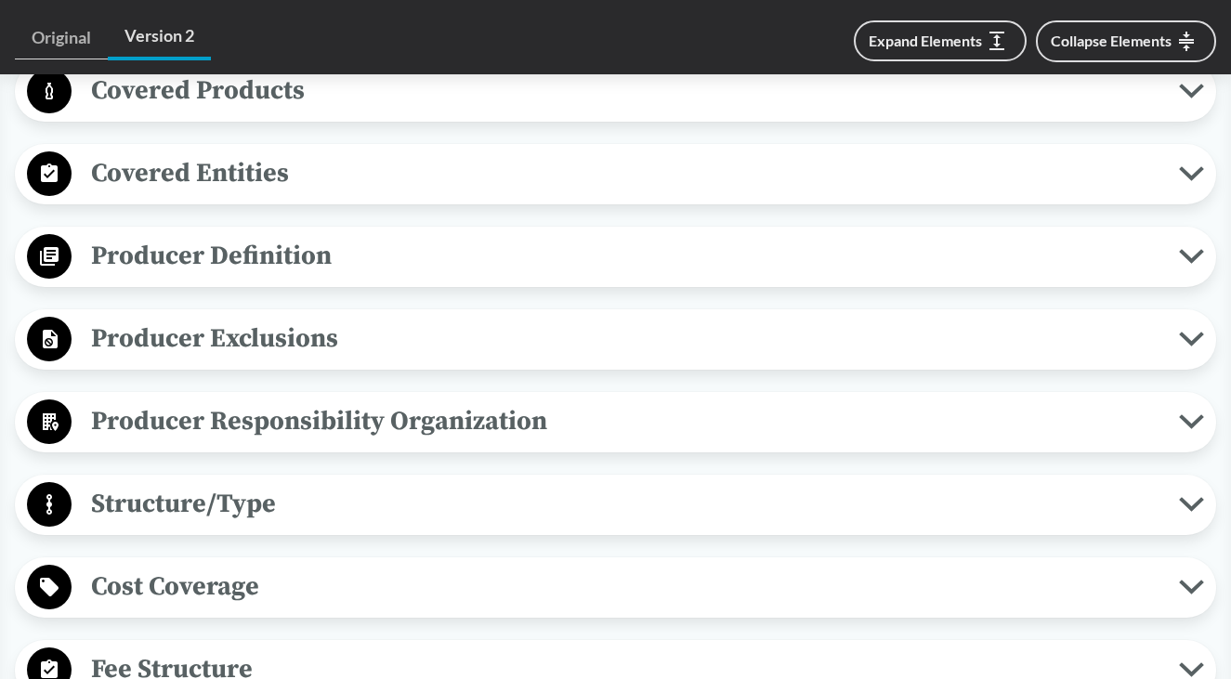
scroll to position [836, 0]
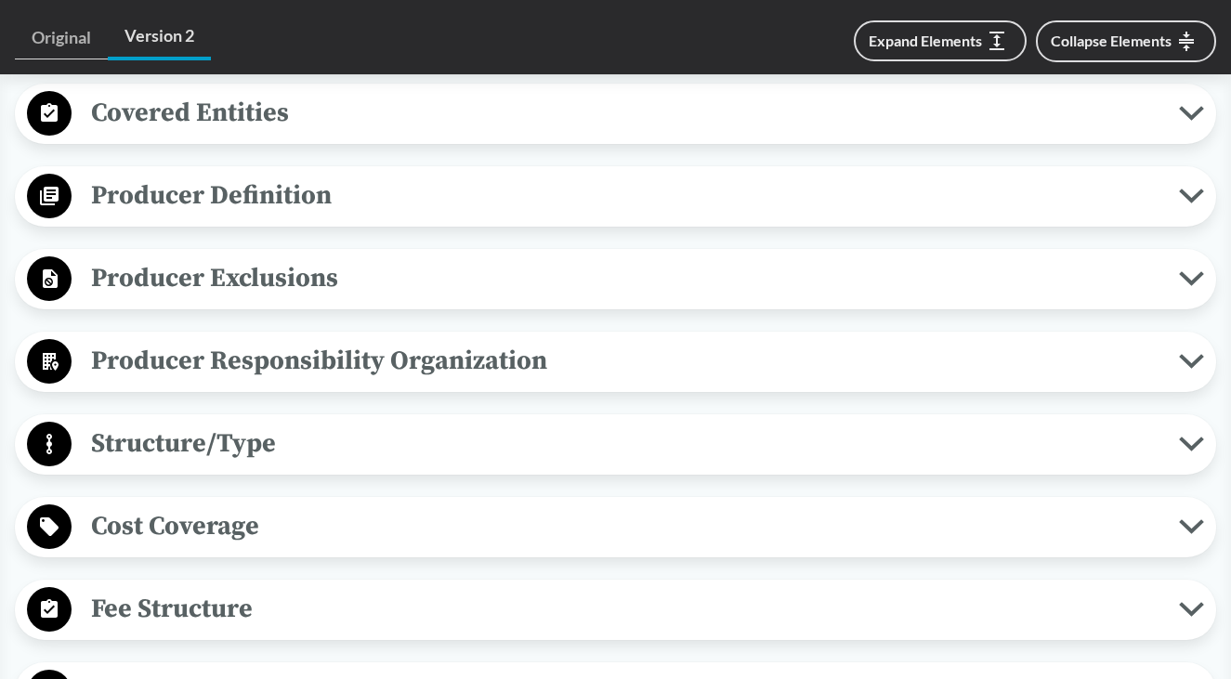
click at [392, 348] on span "Producer Responsibility Organization" at bounding box center [625, 361] width 1107 height 42
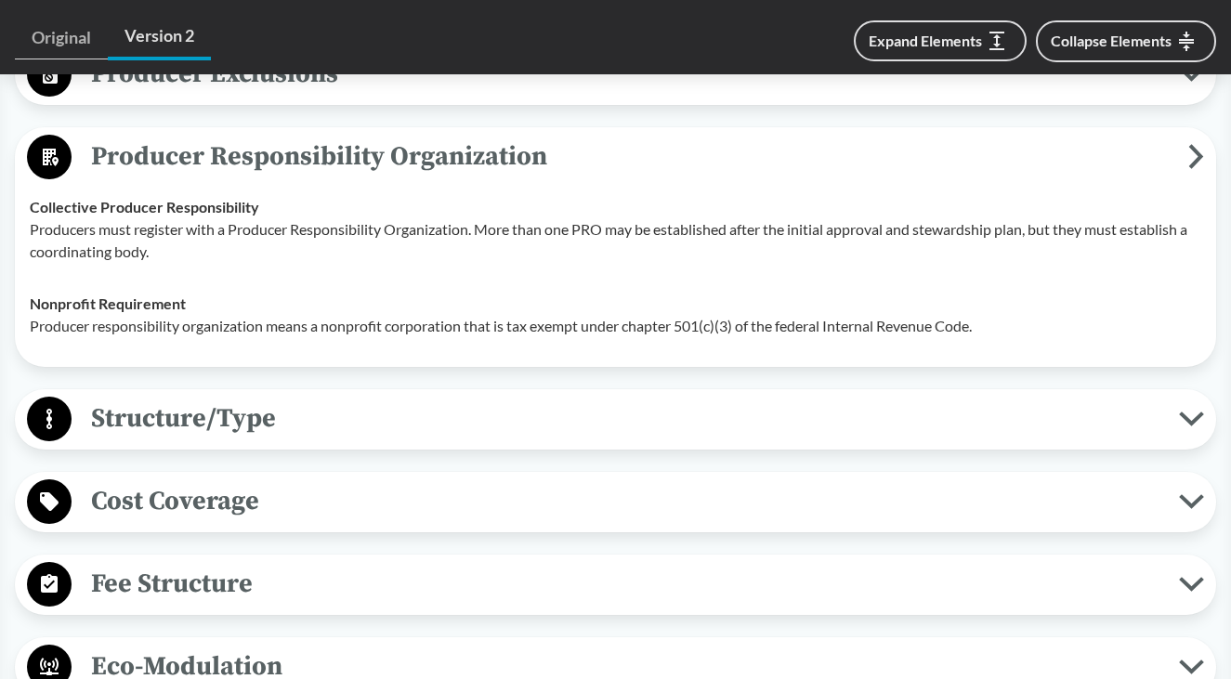
scroll to position [929, 0]
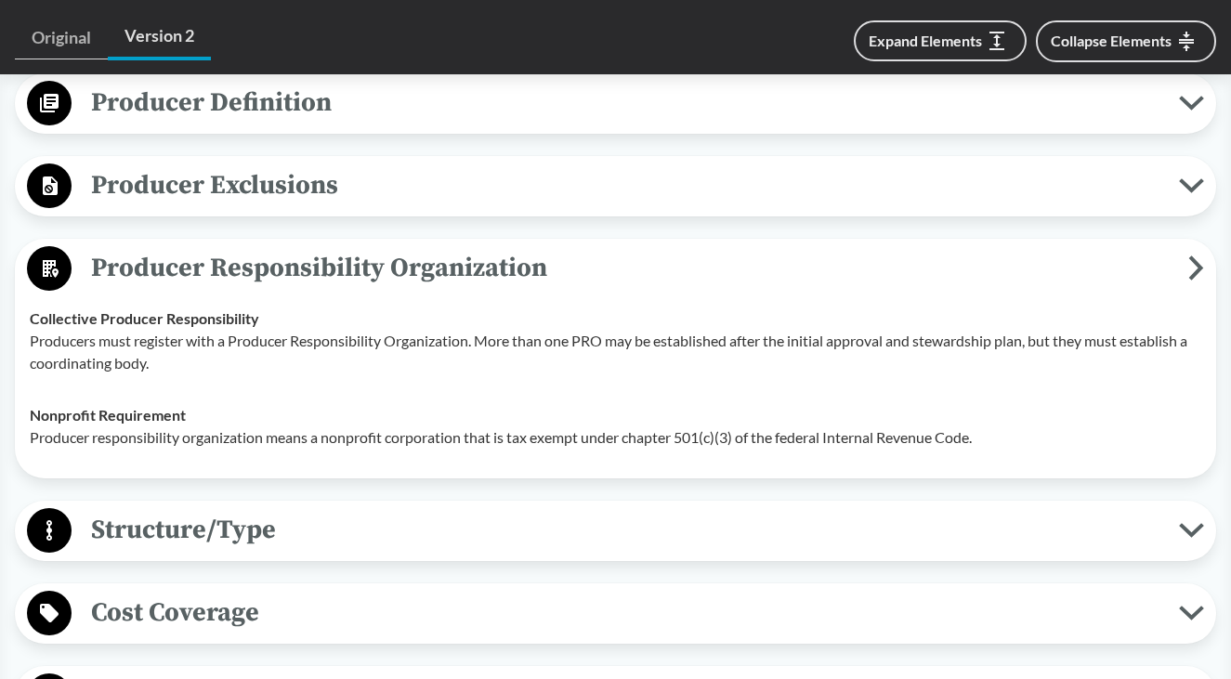
click at [1196, 259] on icon at bounding box center [1196, 268] width 9 height 20
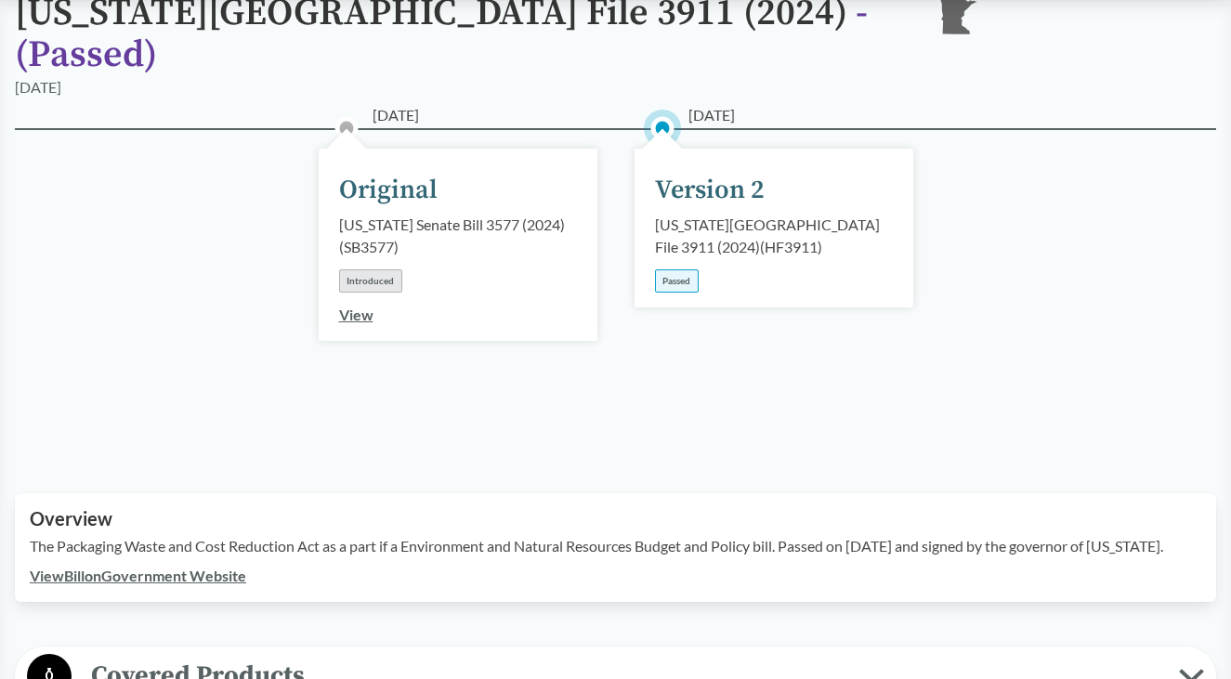
scroll to position [0, 0]
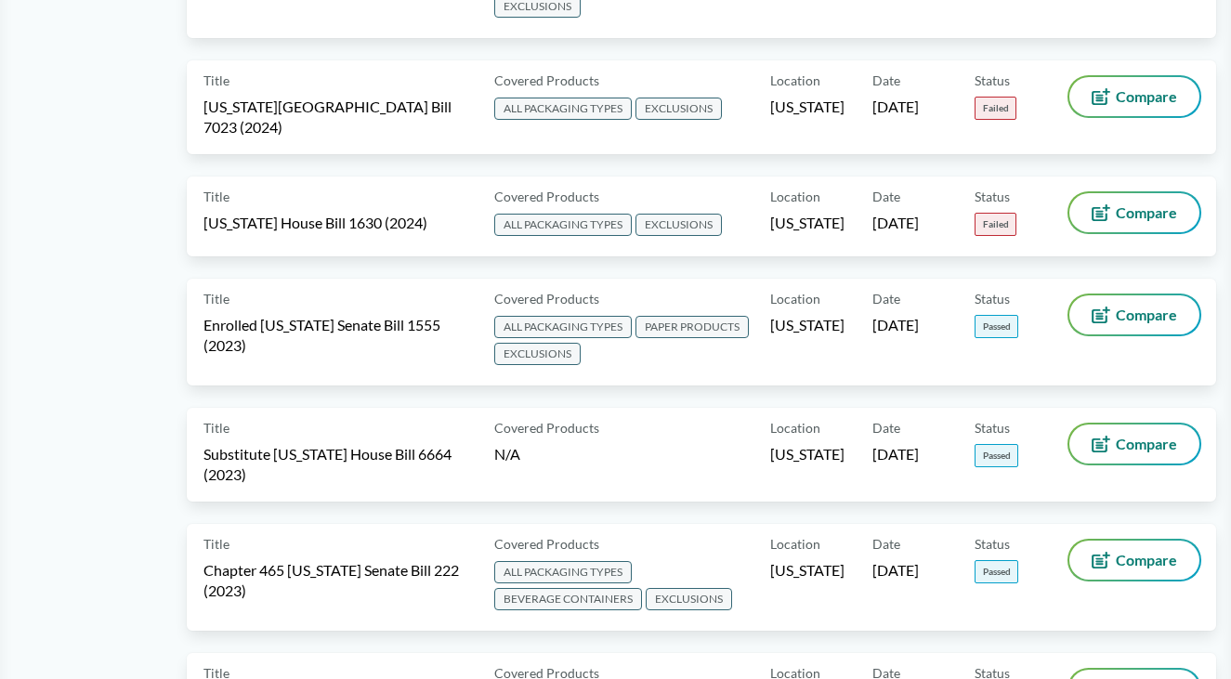
scroll to position [4274, 0]
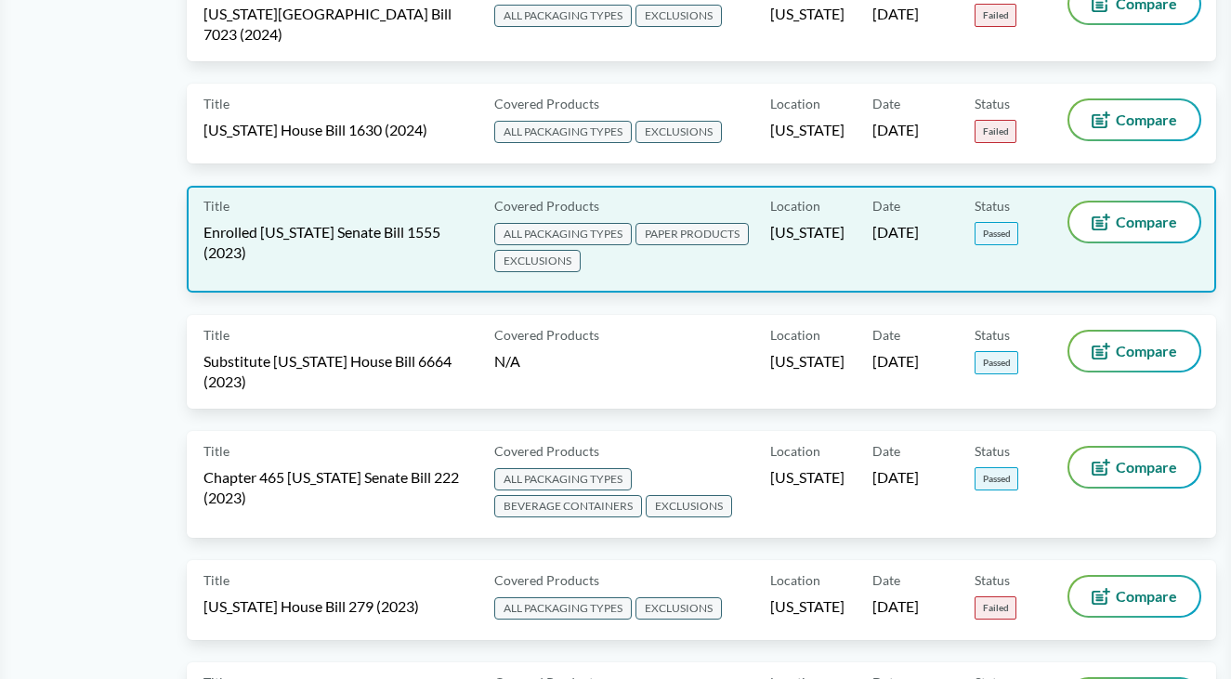
click at [338, 222] on span "Enrolled [US_STATE] Senate Bill 1555 (2023)" at bounding box center [337, 242] width 268 height 41
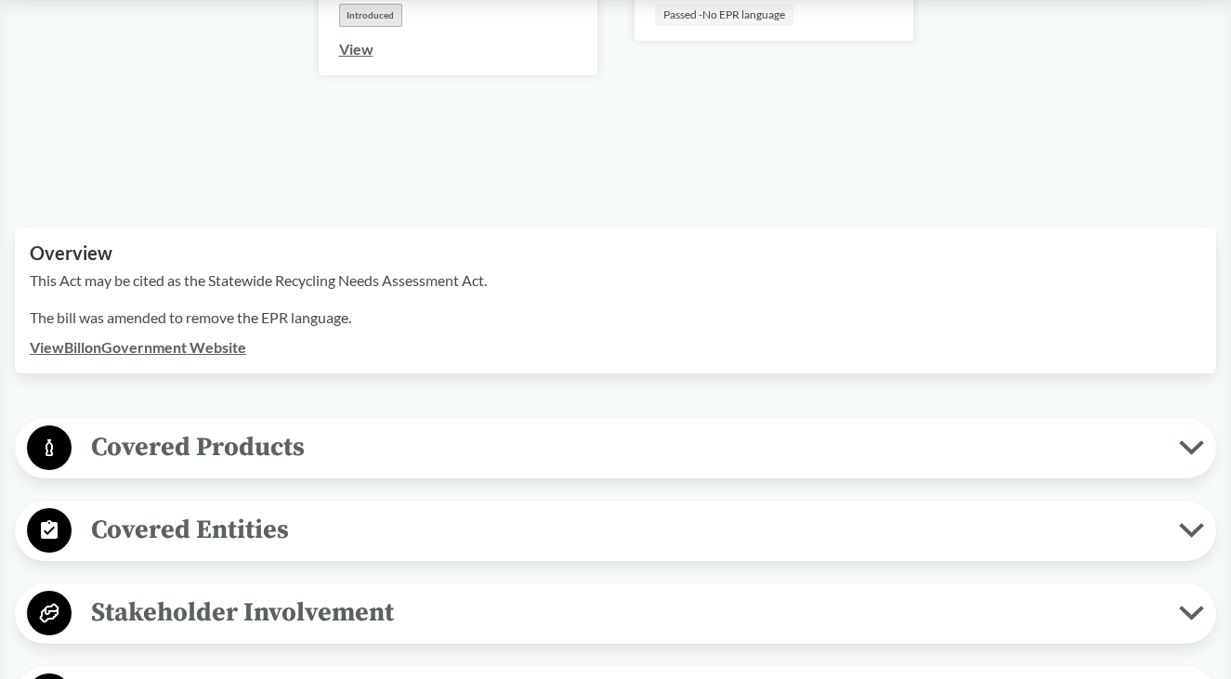
scroll to position [465, 0]
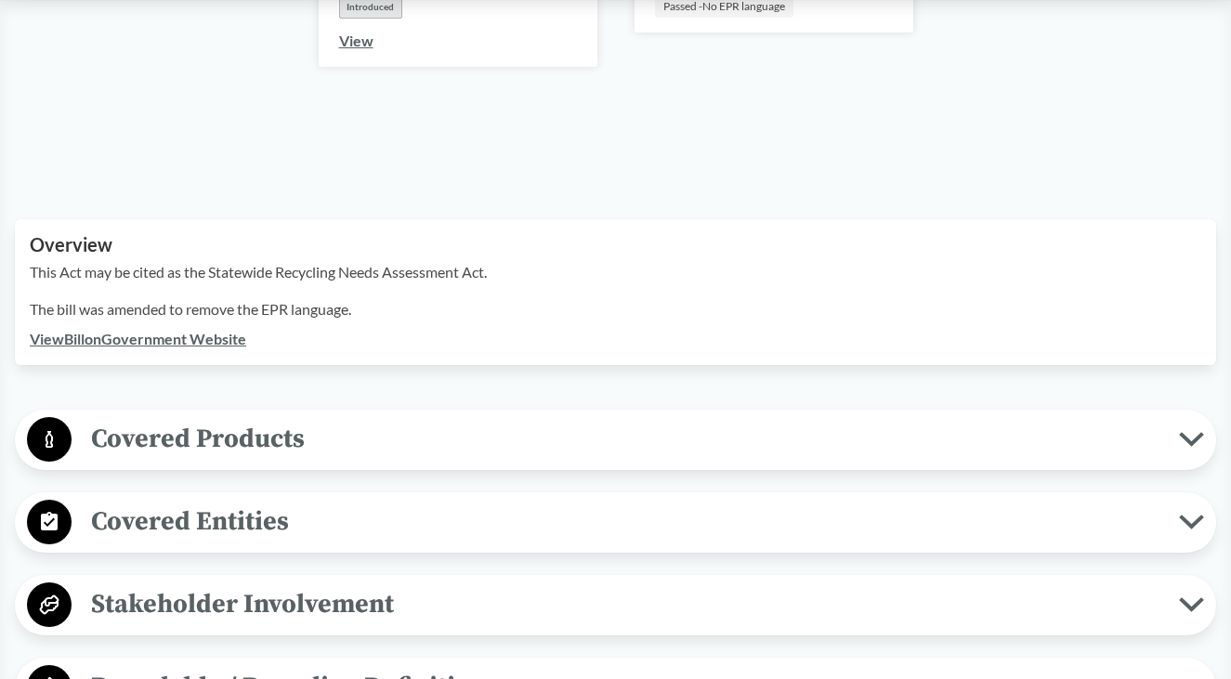
click at [288, 267] on div "This Act may be cited as the Statewide Recycling Needs Assessment Act. The bill…" at bounding box center [616, 294] width 1172 height 67
click at [231, 330] on link "View Bill on Government Website" at bounding box center [138, 339] width 216 height 18
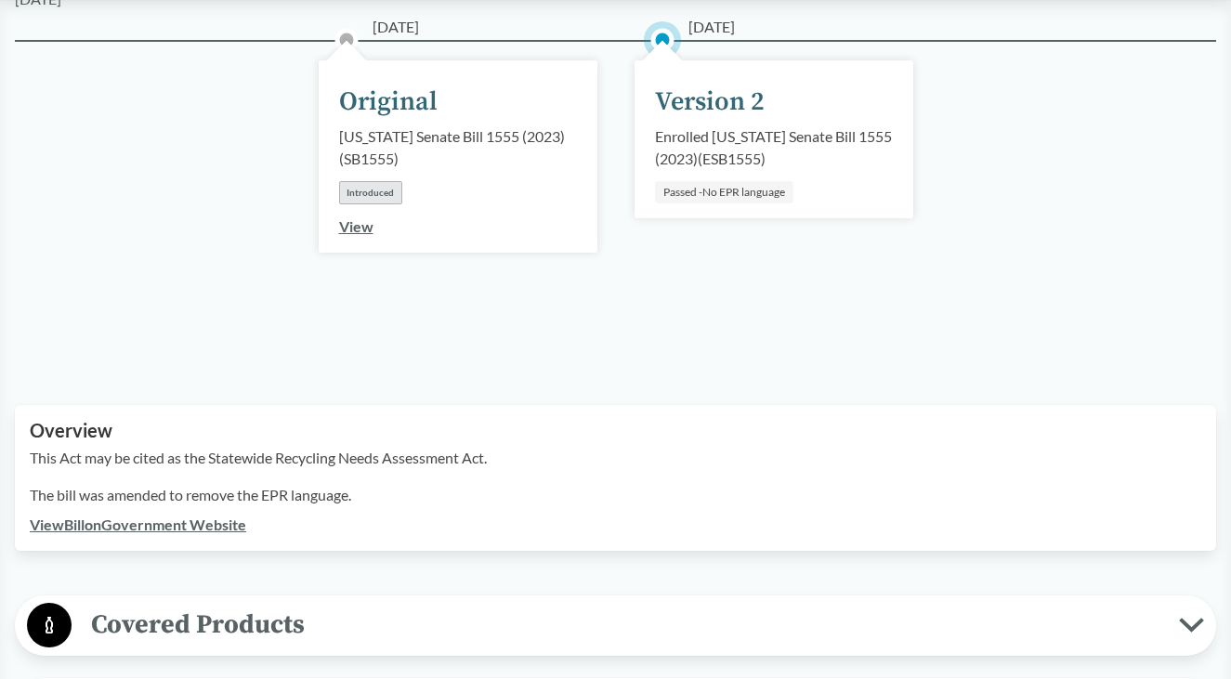
scroll to position [0, 0]
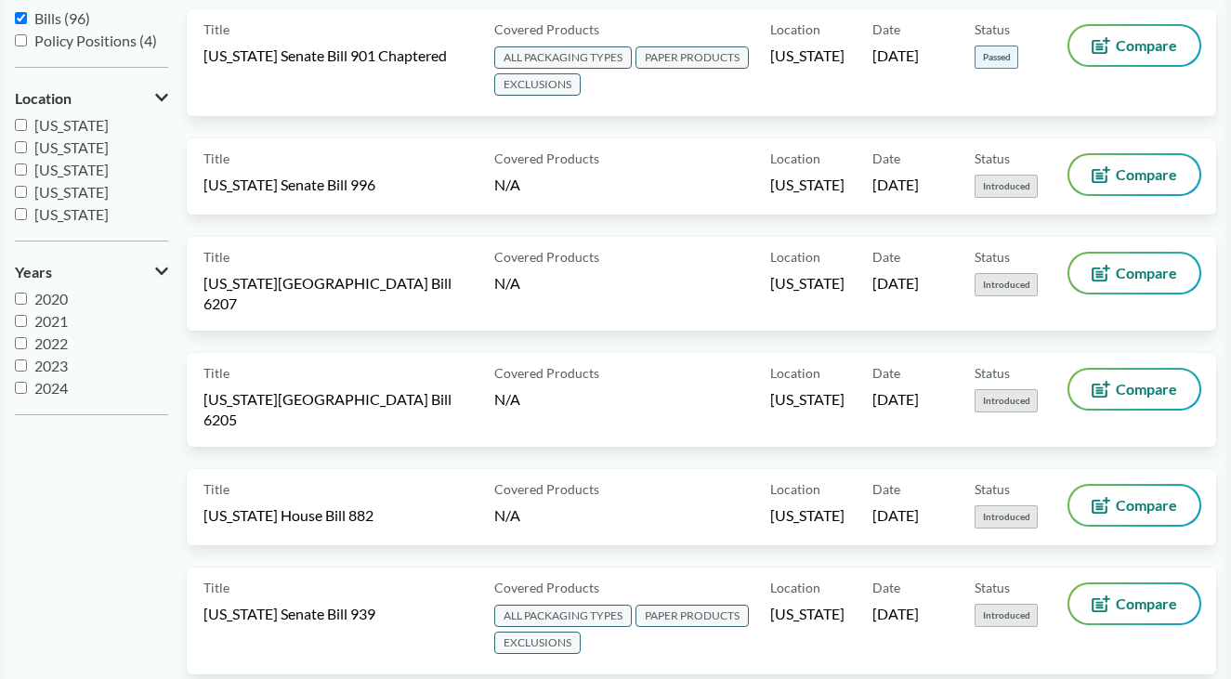
scroll to position [93, 0]
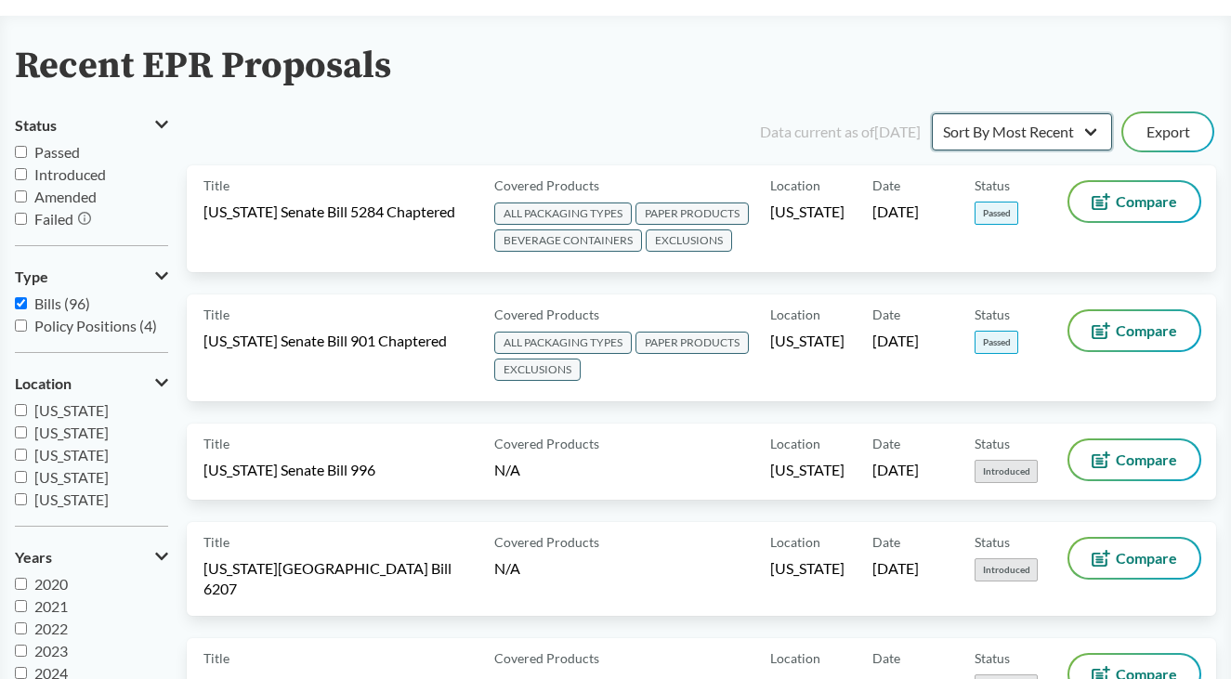
click at [961, 134] on select "Sort By Most Recent Sort By Status" at bounding box center [1022, 131] width 180 height 37
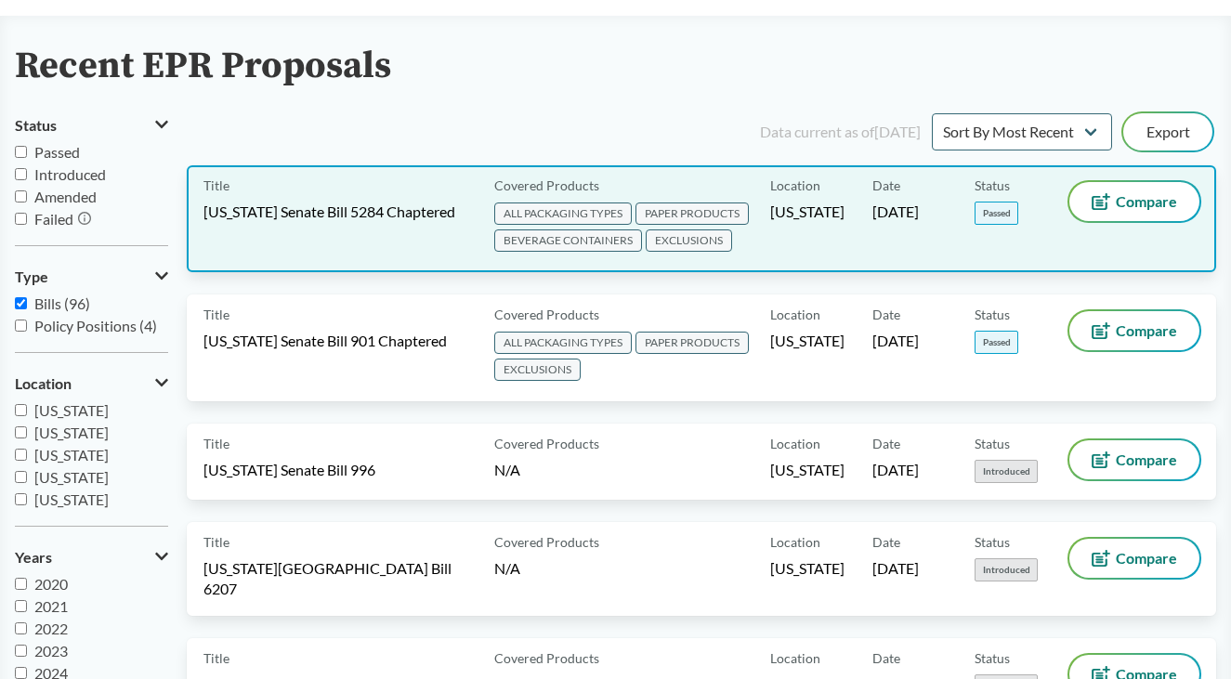
click at [970, 206] on div "Date [DATE]" at bounding box center [923, 218] width 102 height 73
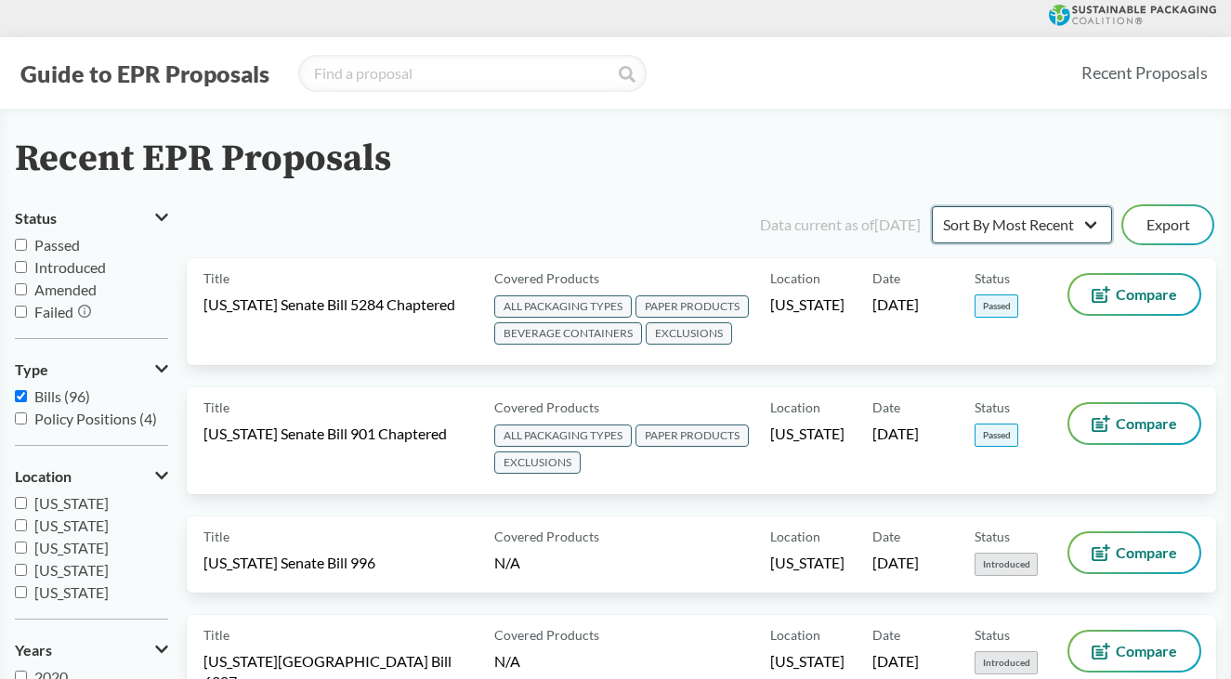
click at [977, 222] on select "Sort By Most Recent Sort By Status" at bounding box center [1022, 224] width 180 height 37
select select "Sort By Status"
click at [932, 206] on select "Sort By Most Recent Sort By Status" at bounding box center [1022, 224] width 180 height 37
